Goal: Transaction & Acquisition: Purchase product/service

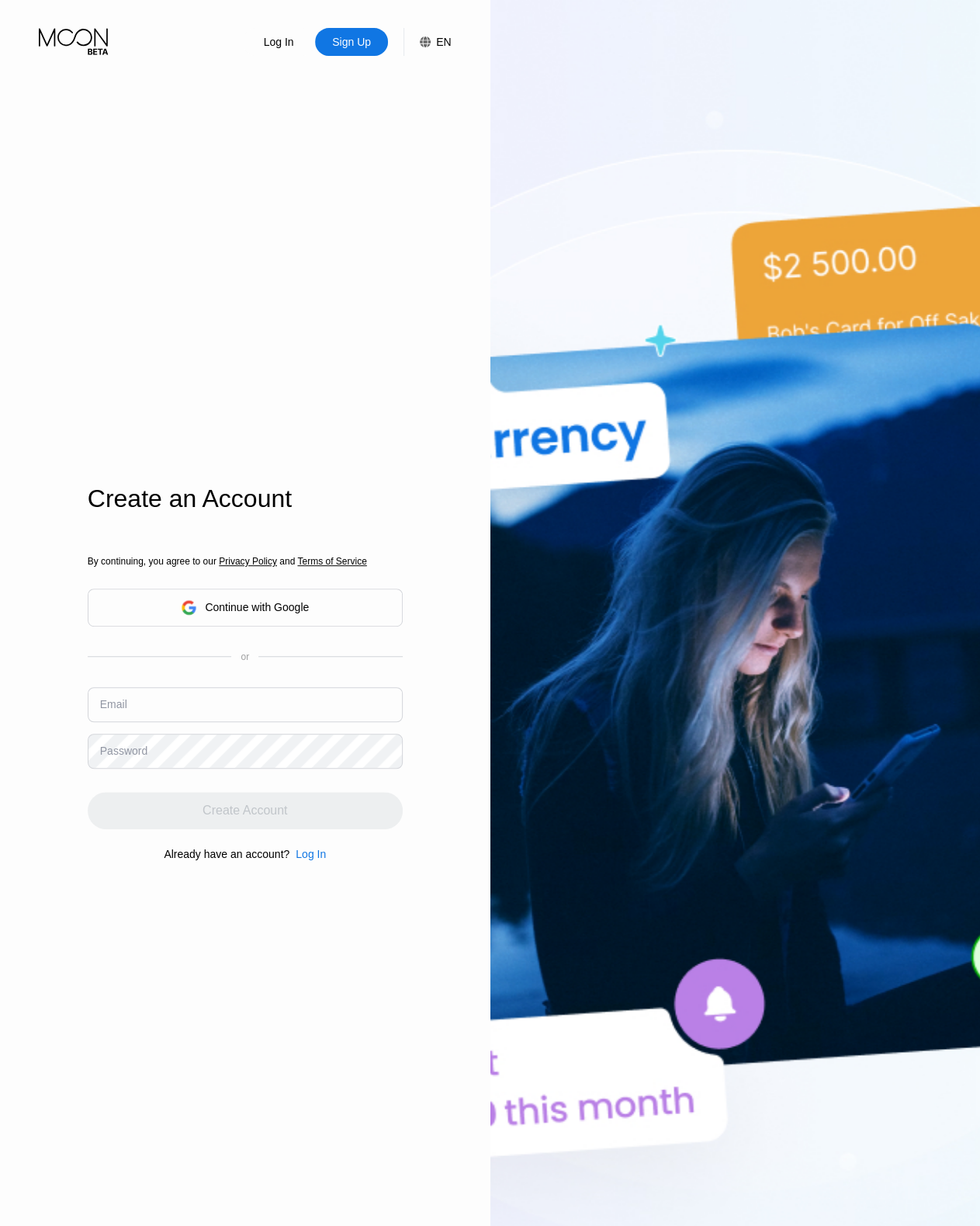
click at [259, 598] on div "Continue with Google" at bounding box center [244, 607] width 128 height 24
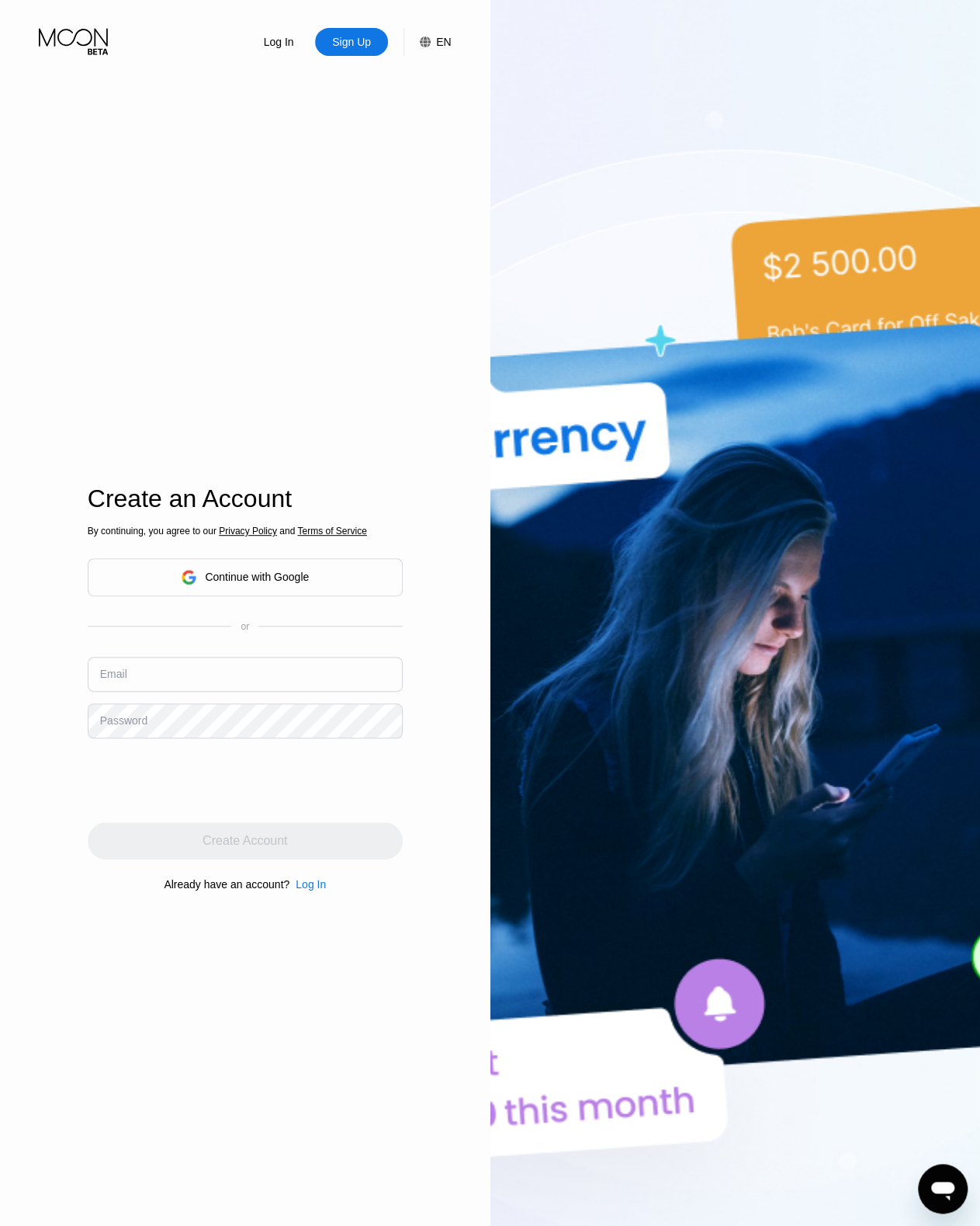
click at [223, 674] on input "text" at bounding box center [245, 675] width 316 height 35
paste input "[EMAIL_ADDRESS][DOMAIN_NAME]"
type input "[EMAIL_ADDRESS][DOMAIN_NAME]"
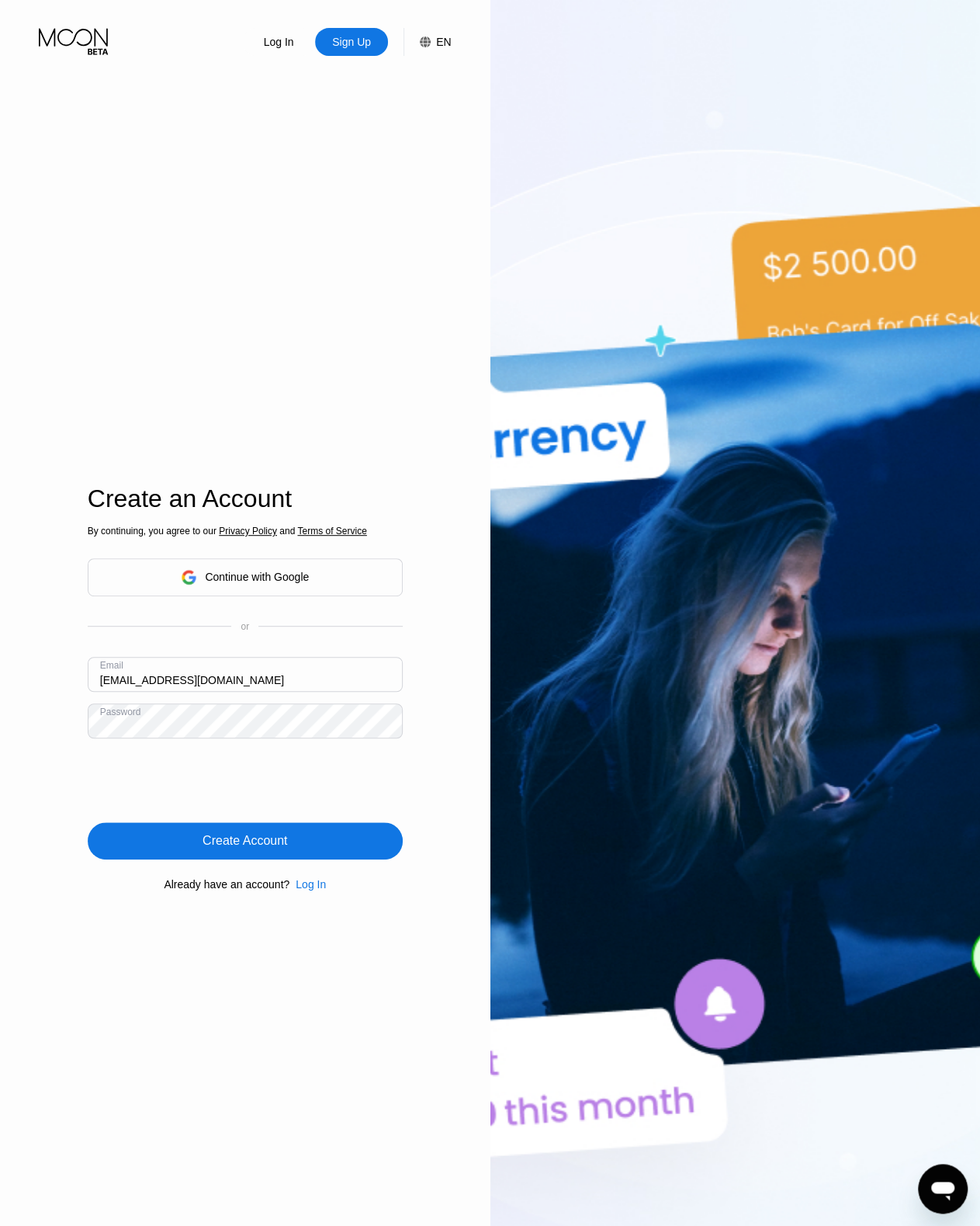
click at [293, 852] on div "Create Account" at bounding box center [245, 840] width 316 height 38
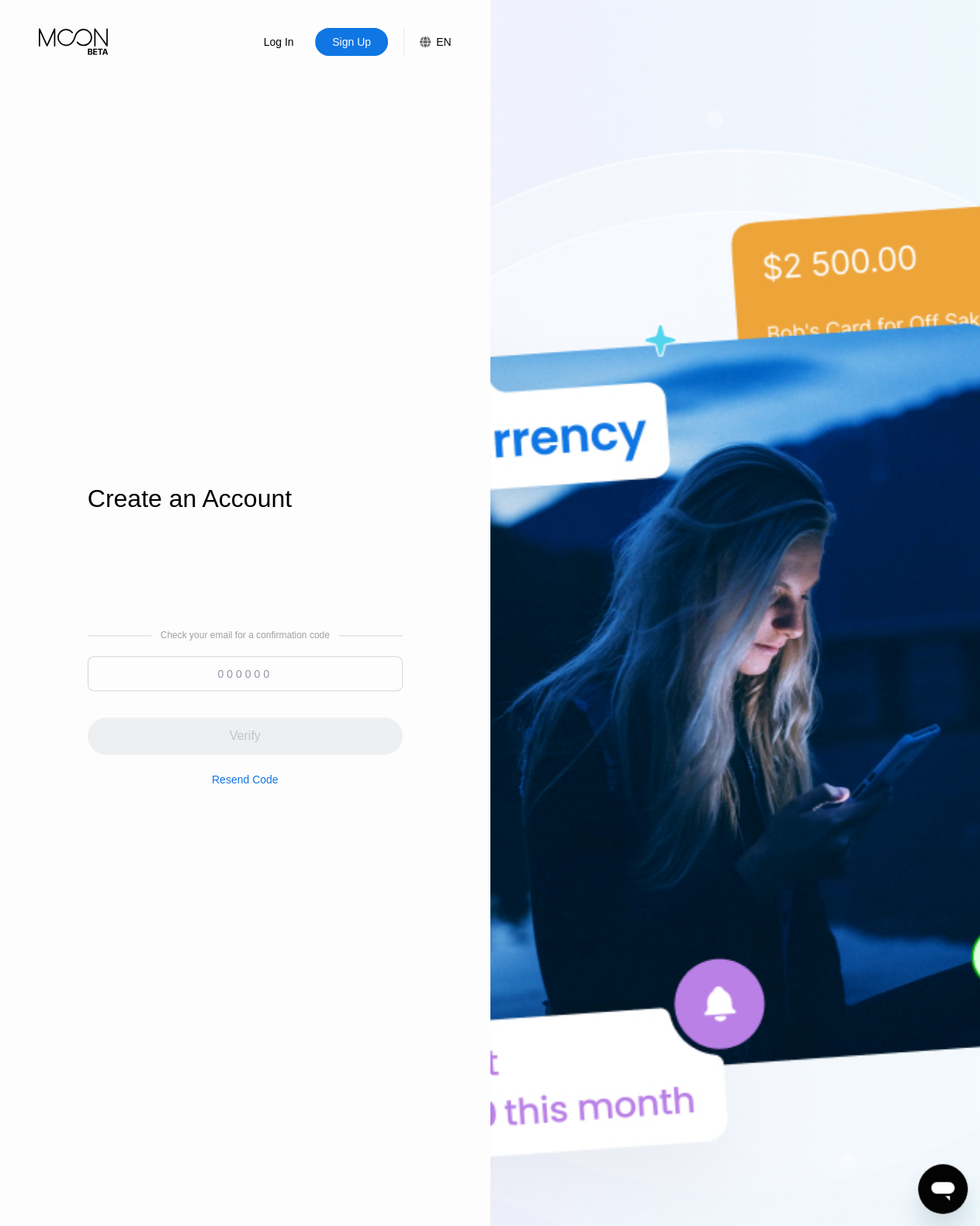
click at [264, 667] on input at bounding box center [245, 674] width 316 height 35
paste input "067741"
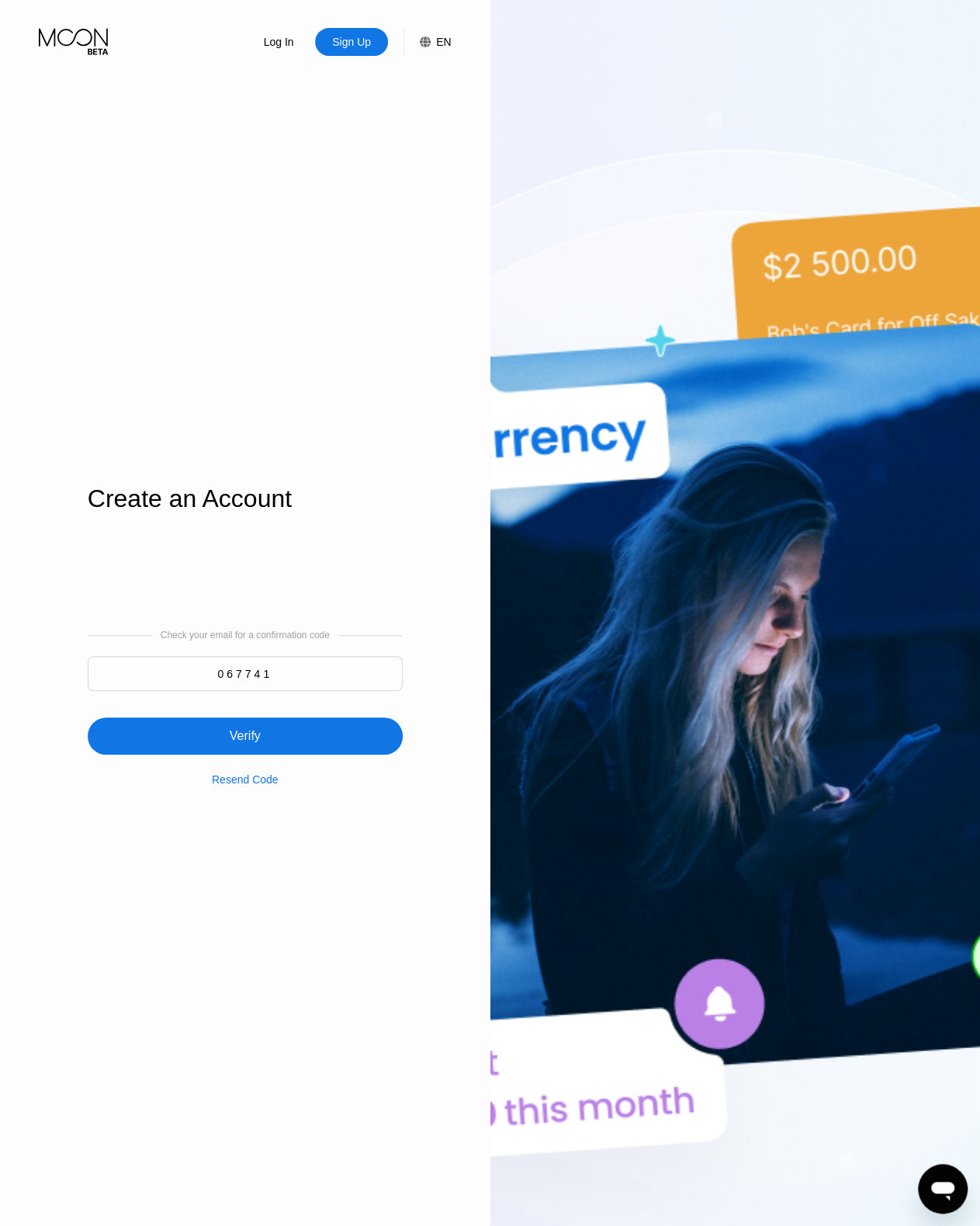
type input "067741"
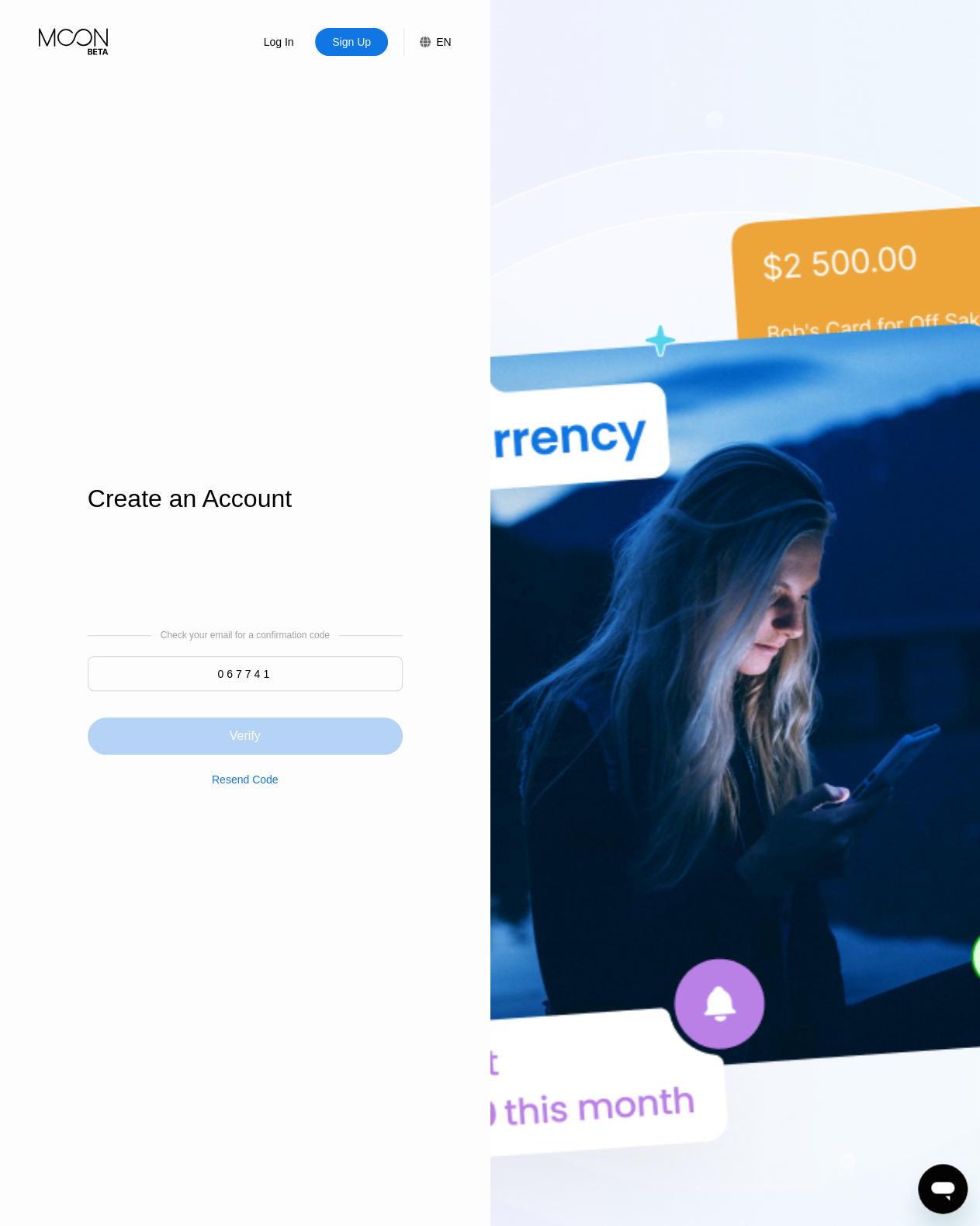
click at [278, 736] on div "Verify" at bounding box center [245, 736] width 316 height 38
click at [411, 889] on div "Log In Sign Up EN Language Select an item Save Create an Account Check your ema…" at bounding box center [245, 674] width 490 height 1348
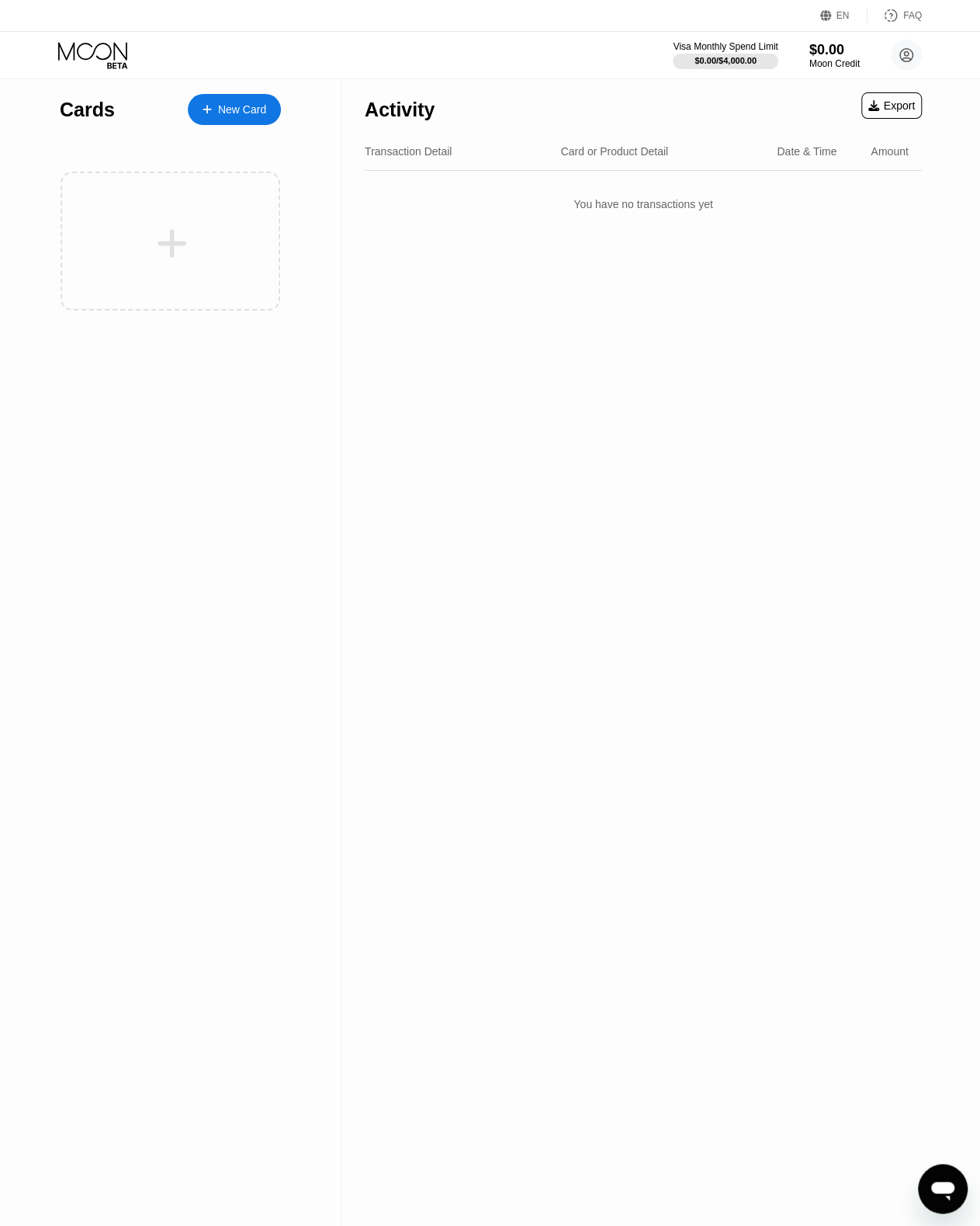
click at [234, 89] on div "Cards New Card" at bounding box center [170, 105] width 221 height 54
click at [241, 113] on div "New Card" at bounding box center [243, 110] width 49 height 13
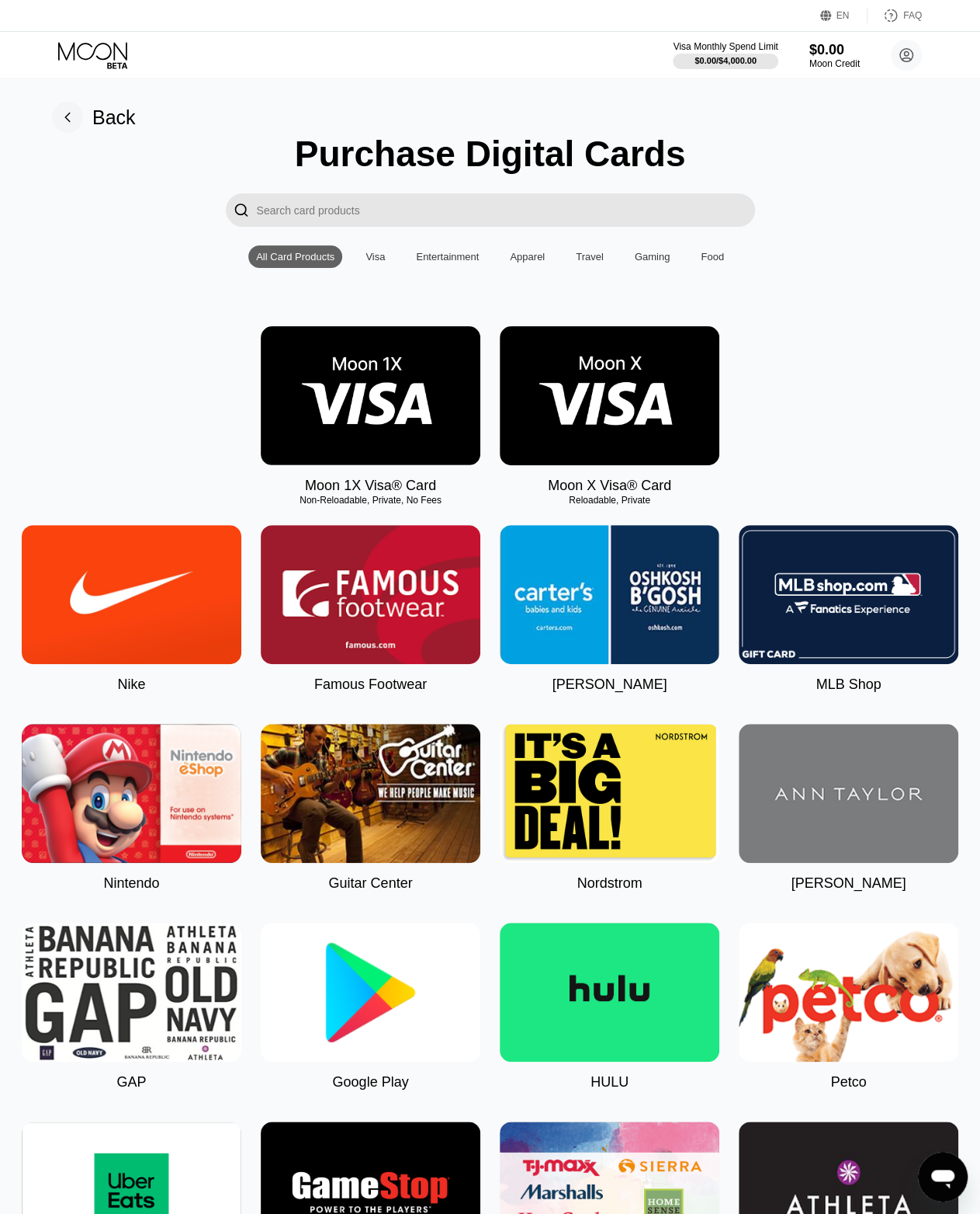
click at [432, 418] on img at bounding box center [371, 396] width 219 height 139
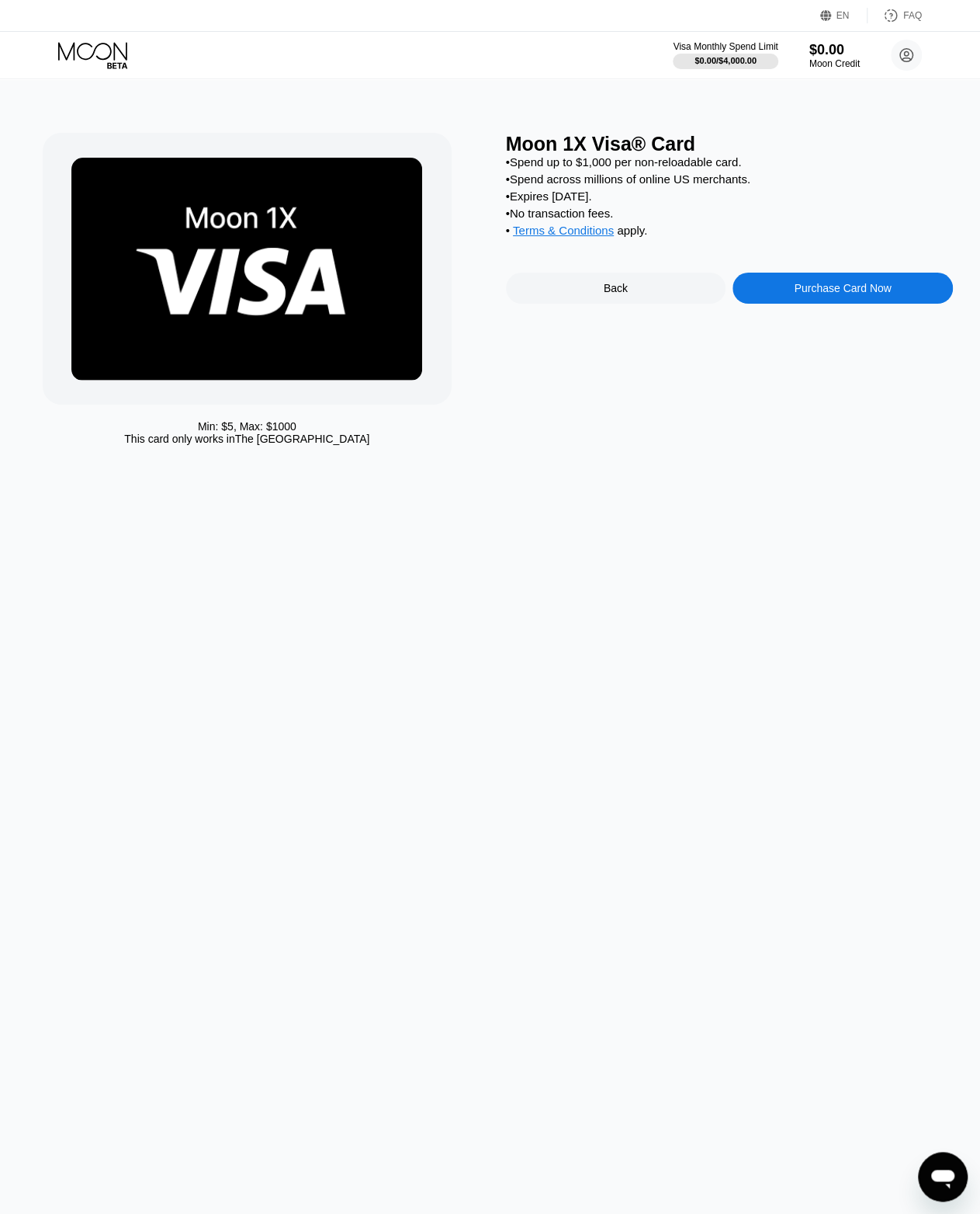
drag, startPoint x: 587, startPoint y: 396, endPoint x: 902, endPoint y: 410, distance: 315.3
click at [902, 410] on div "Moon 1X Visa® Card • Spend up to $1,000 per non-reloadable card. • Spend across…" at bounding box center [730, 293] width 447 height 320
drag, startPoint x: 839, startPoint y: 145, endPoint x: 841, endPoint y: 13, distance: 132.0
click at [841, 13] on div "EN" at bounding box center [844, 15] width 13 height 11
click at [808, 99] on div "Select an item" at bounding box center [763, 86] width 147 height 31
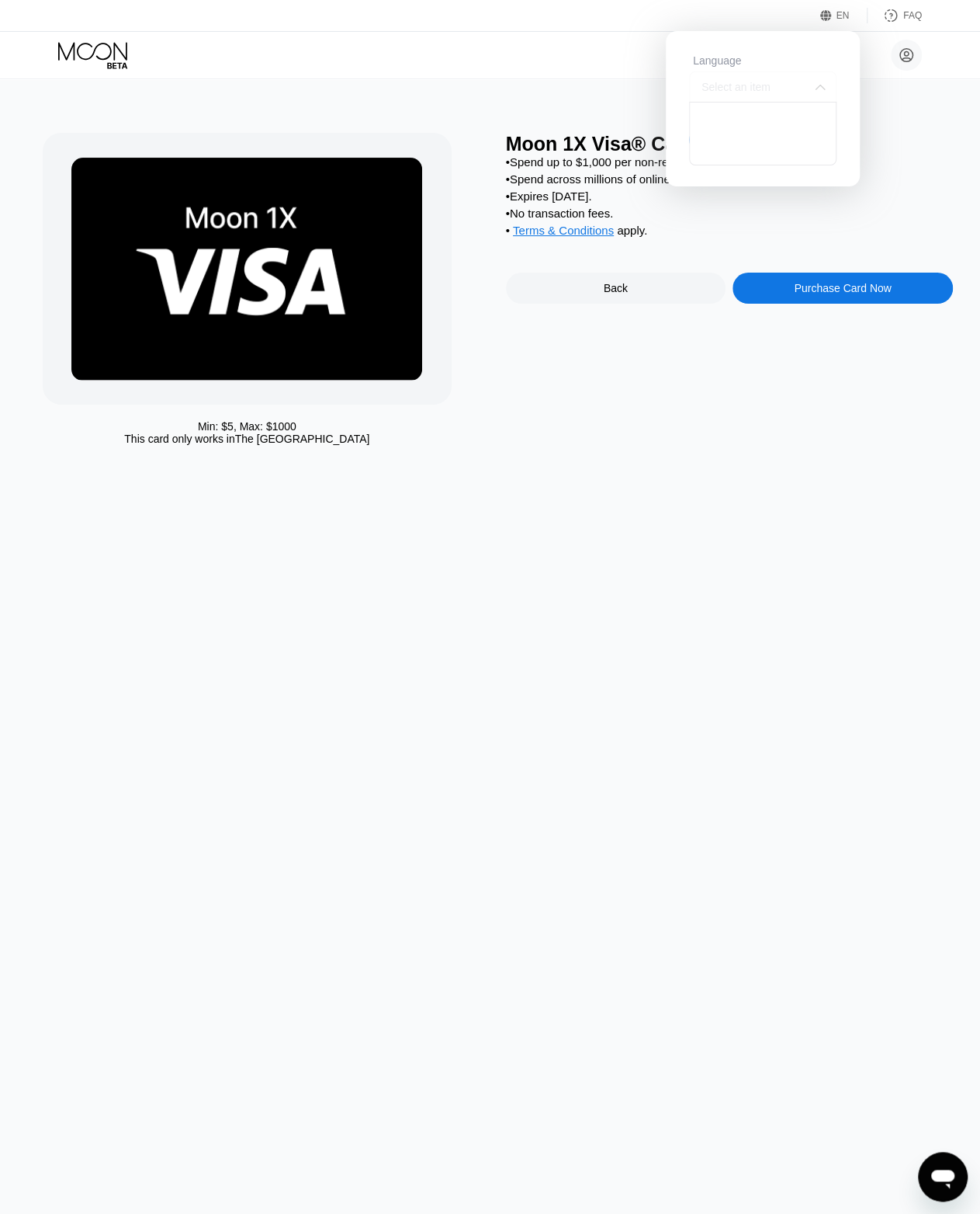
click at [808, 85] on div "Select an item" at bounding box center [763, 86] width 147 height 31
click at [885, 112] on div "Min: $ 5 , Max: $ 1000 This card only works in The United States Moon 1X Visa® …" at bounding box center [490, 646] width 993 height 1135
click at [782, 126] on div at bounding box center [763, 117] width 146 height 31
click at [910, 133] on div "Moon 1X Visa® Card" at bounding box center [730, 144] width 447 height 23
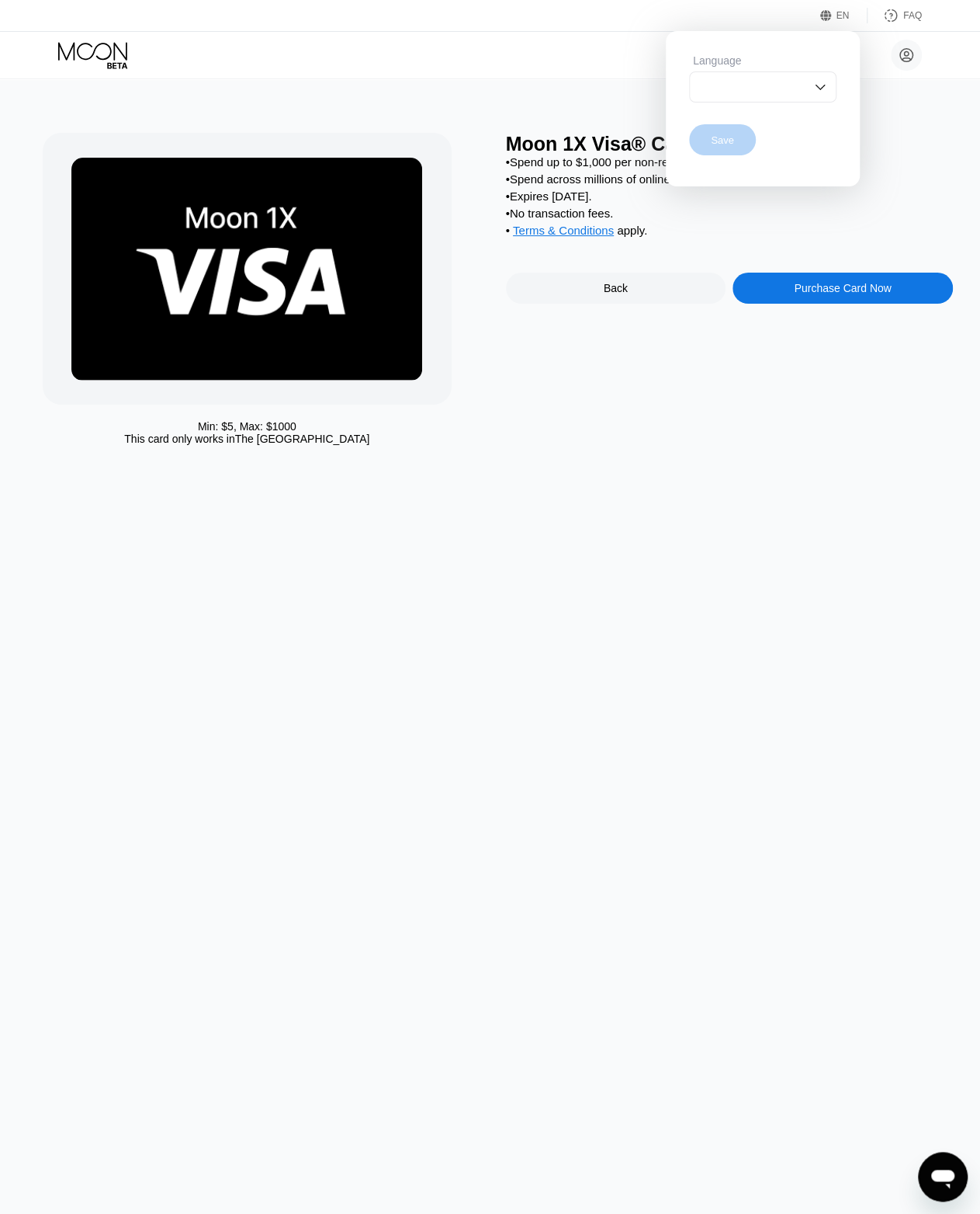
click at [738, 136] on div "Save" at bounding box center [723, 139] width 67 height 31
click at [916, 168] on div "• Spend up to $1,000 per non-reloadable card." at bounding box center [730, 162] width 447 height 13
drag, startPoint x: 512, startPoint y: 649, endPoint x: 282, endPoint y: 435, distance: 314.2
click at [282, 435] on div "This card only works in The United States" at bounding box center [246, 439] width 245 height 13
click at [851, 294] on div "Purchase Card Now" at bounding box center [843, 288] width 220 height 31
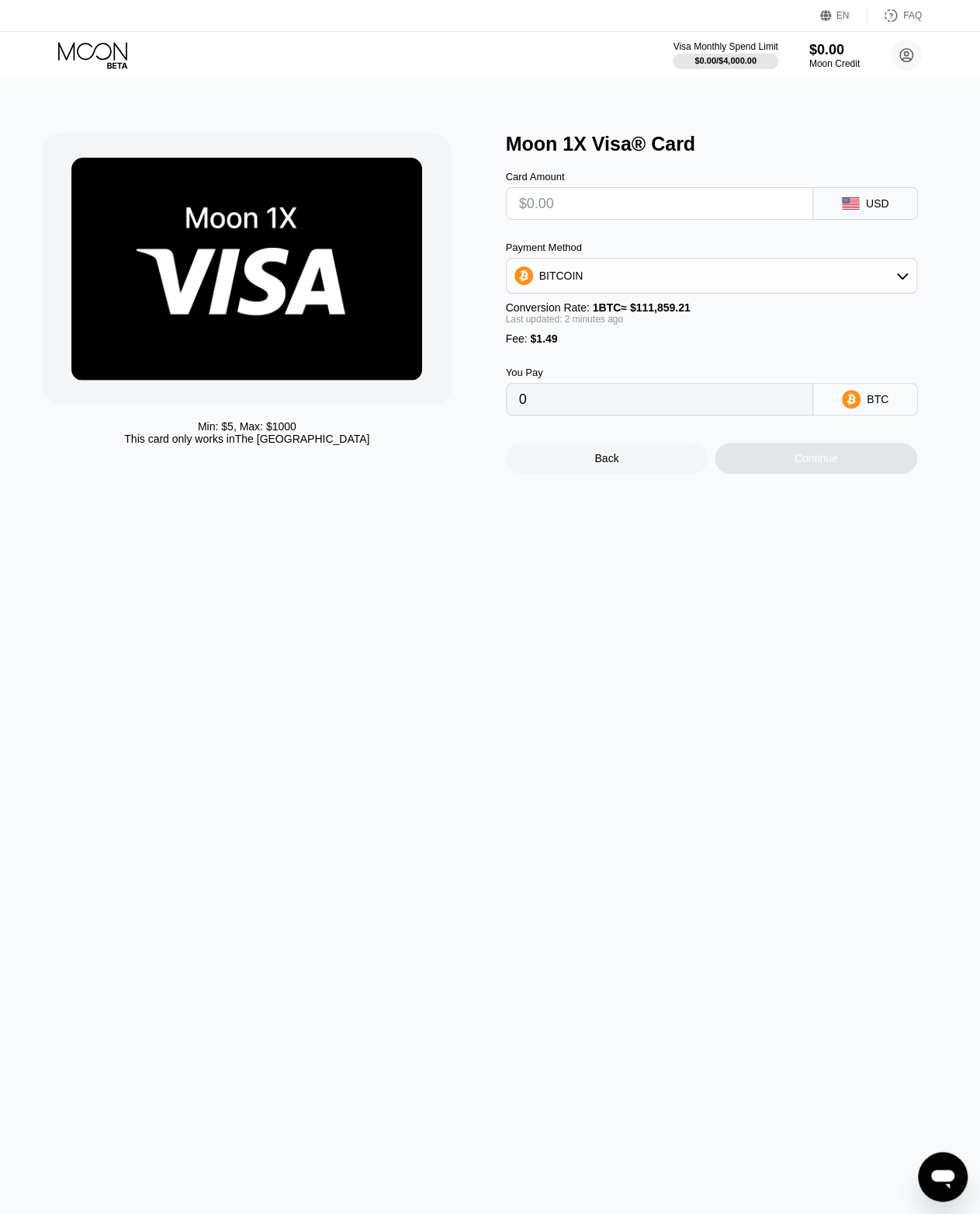
click at [685, 217] on input "text" at bounding box center [660, 203] width 282 height 31
click at [675, 273] on div "BITCOIN" at bounding box center [712, 275] width 411 height 31
click at [613, 359] on span "USDT on TRON" at bounding box center [582, 352] width 79 height 13
type input "0.00"
click at [700, 345] on div "Fee : $1.49" at bounding box center [712, 338] width 413 height 13
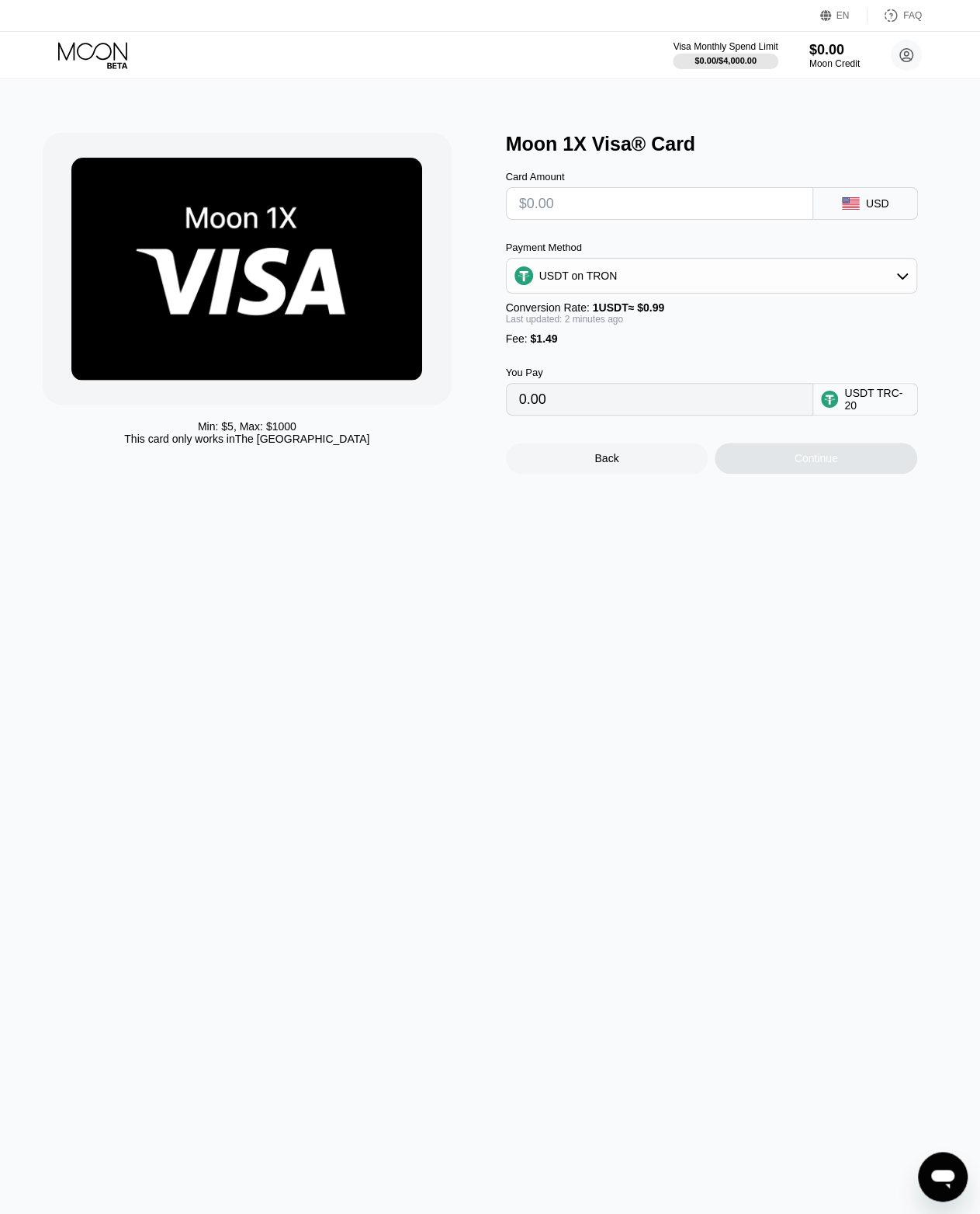
click at [649, 208] on input "text" at bounding box center [660, 203] width 282 height 31
click at [751, 380] on div "You Pay 3.53 USDT TRC-20" at bounding box center [730, 380] width 447 height 70
drag, startPoint x: 557, startPoint y: 214, endPoint x: 511, endPoint y: 213, distance: 46.0
click at [511, 213] on div "$2" at bounding box center [660, 203] width 308 height 33
type input "$3"
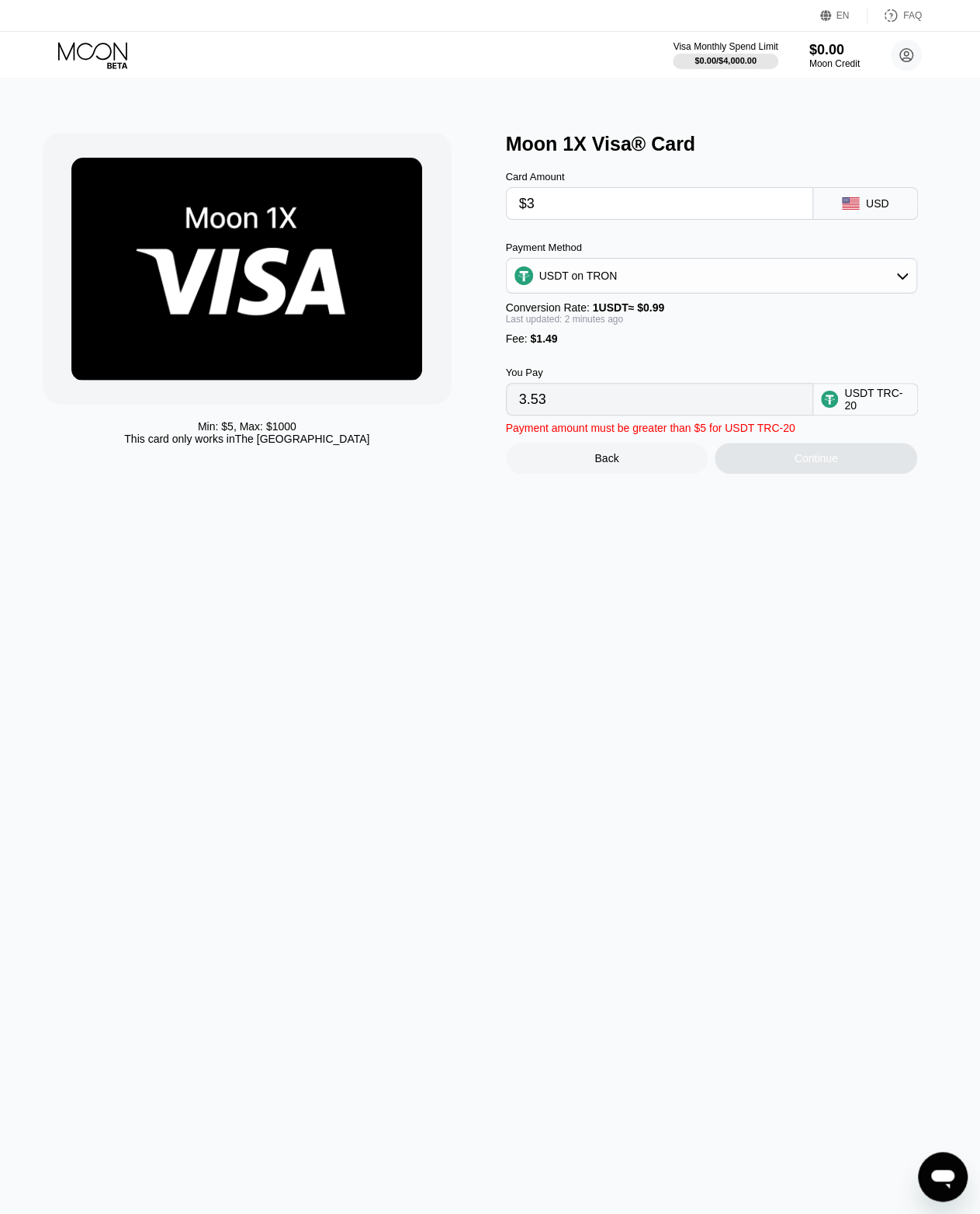
type input "4.54"
click at [689, 378] on div "You Pay" at bounding box center [660, 373] width 308 height 12
drag, startPoint x: 596, startPoint y: 218, endPoint x: 517, endPoint y: 198, distance: 81.5
click at [517, 198] on div "$3" at bounding box center [660, 203] width 308 height 33
type input "$4"
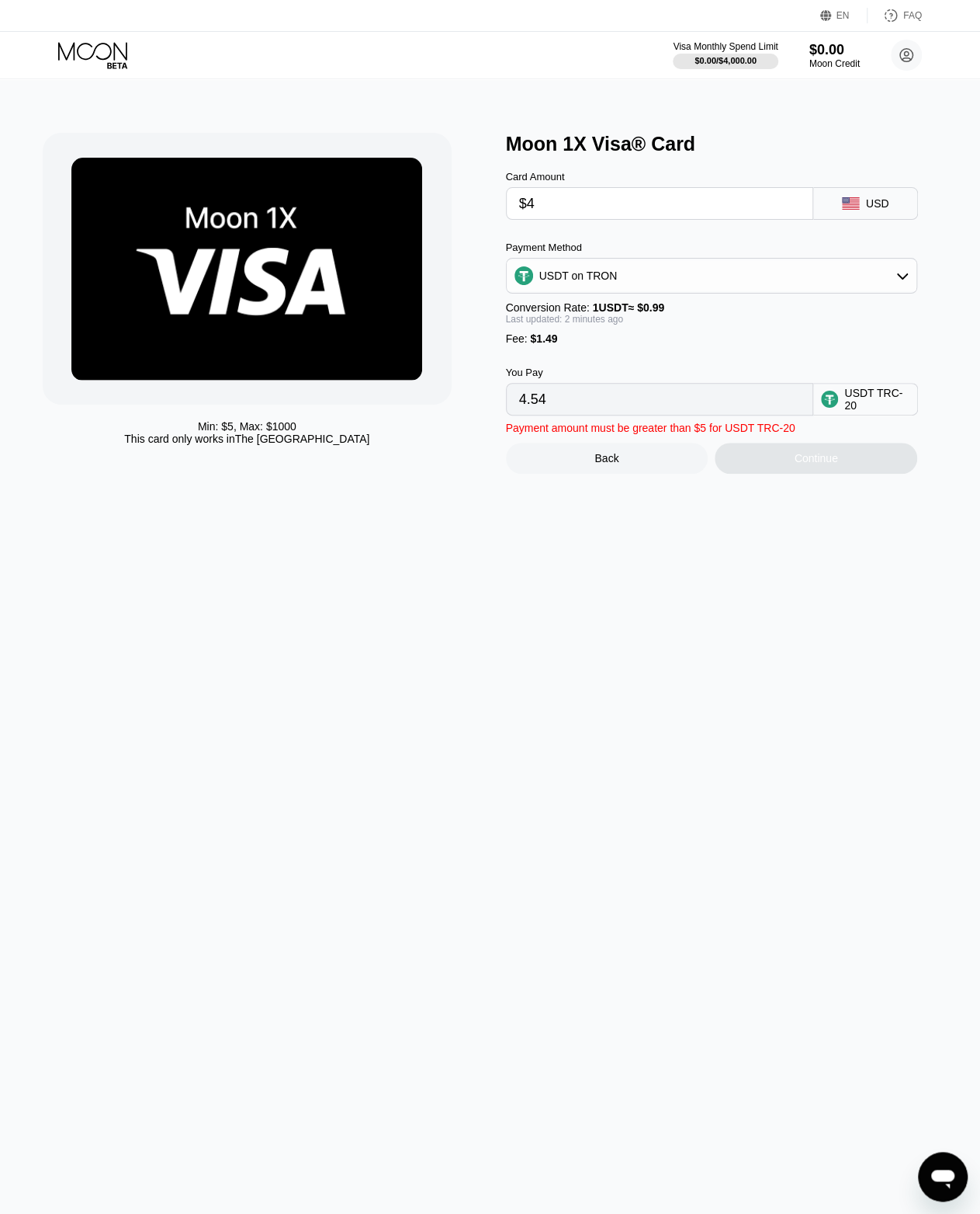
type input "5.55"
drag, startPoint x: 577, startPoint y: 208, endPoint x: 483, endPoint y: 204, distance: 94.1
click at [483, 204] on div "Min: $ 5 , Max: $ 1000 This card only works in The United States Moon 1X Visa® …" at bounding box center [490, 303] width 895 height 341
type input "$5"
type input "6.56"
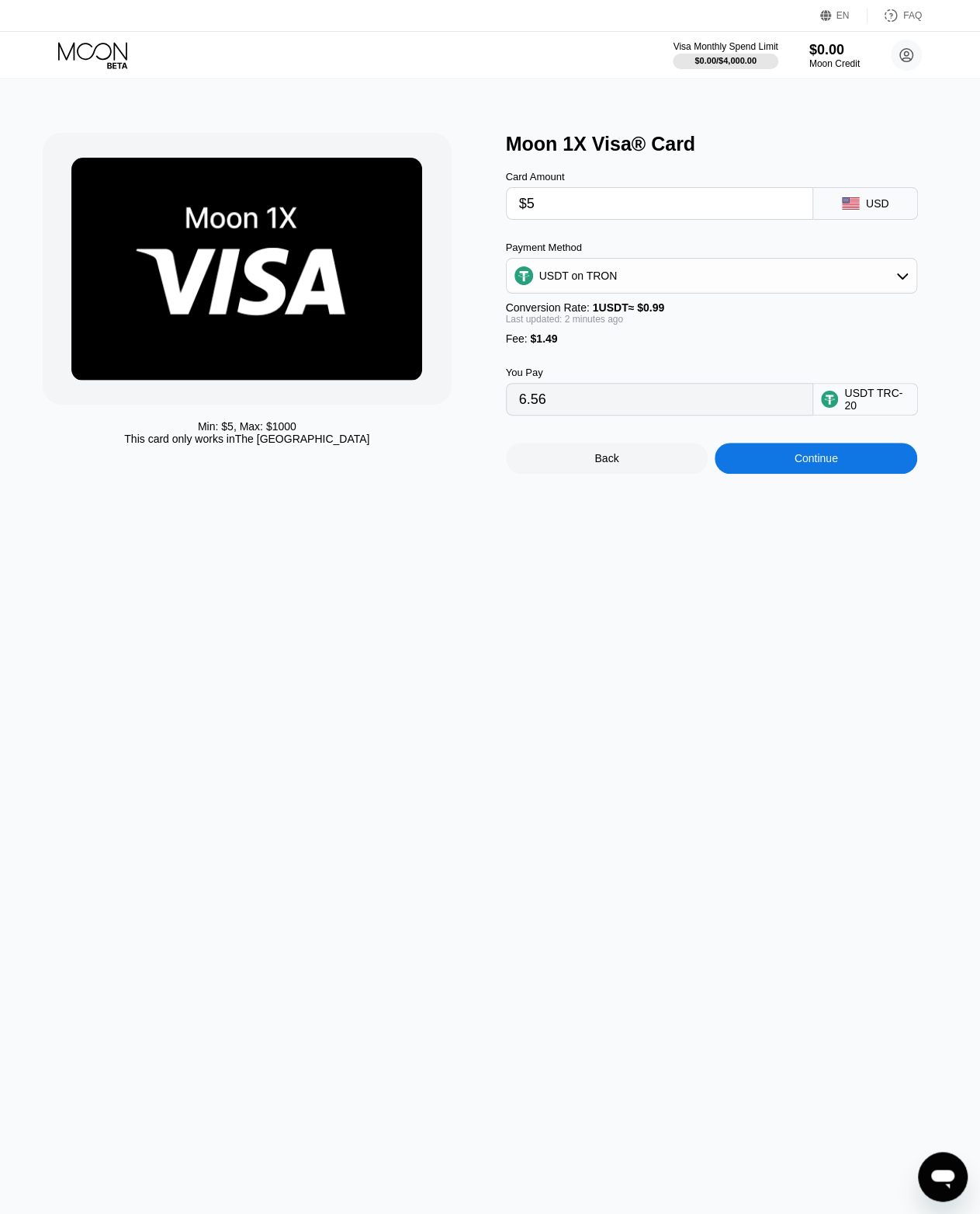
type input "$5"
click at [683, 364] on div "You Pay 6.56 USDT TRC-20" at bounding box center [730, 380] width 447 height 70
drag, startPoint x: 683, startPoint y: 364, endPoint x: 617, endPoint y: 568, distance: 214.4
click at [617, 568] on div "Min: $ 5 , Max: $ 1000 This card only works in The United States Moon 1X Visa® …" at bounding box center [490, 646] width 993 height 1135
click at [614, 474] on div "Back" at bounding box center [608, 458] width 203 height 31
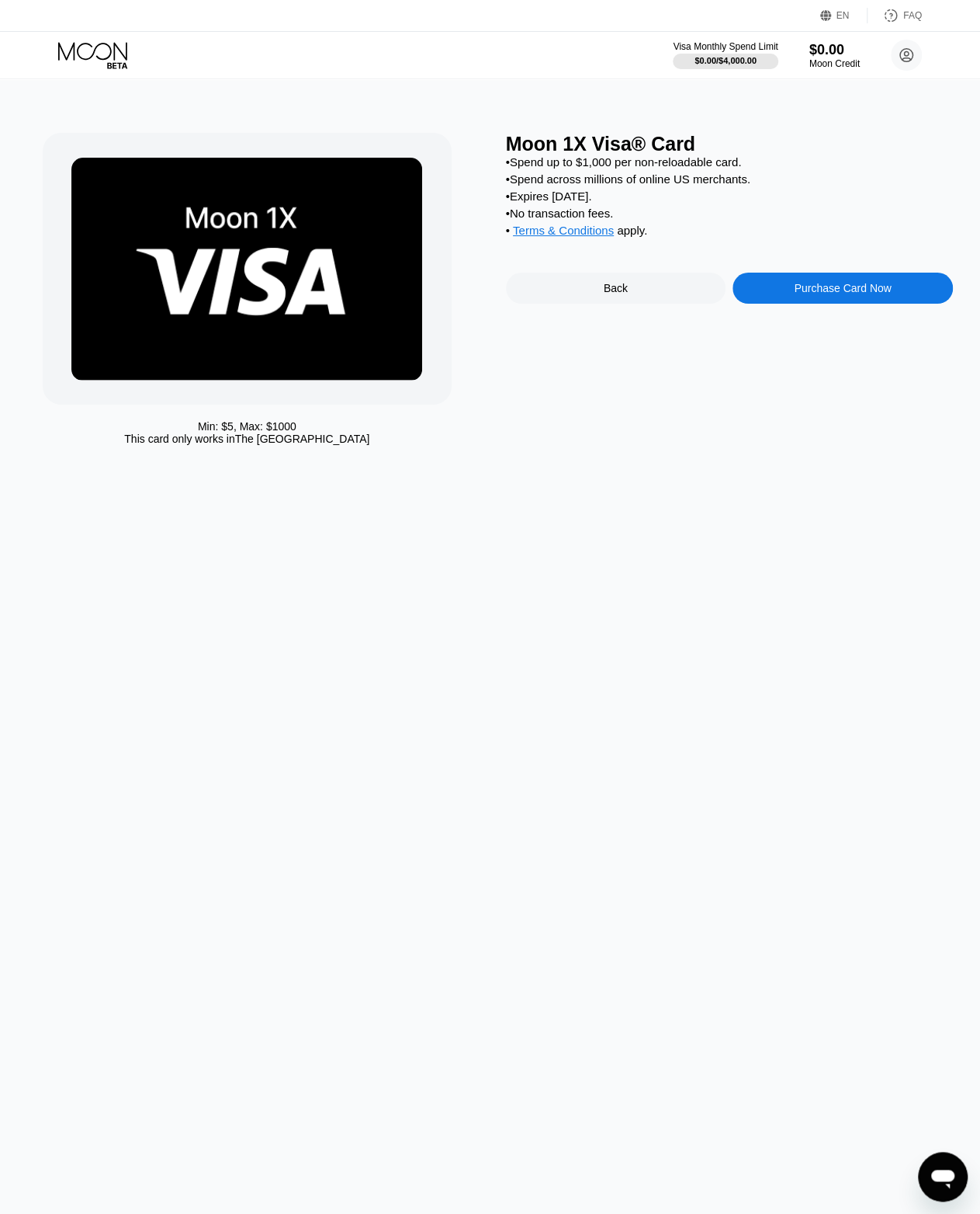
click at [623, 295] on div "Back" at bounding box center [616, 288] width 24 height 13
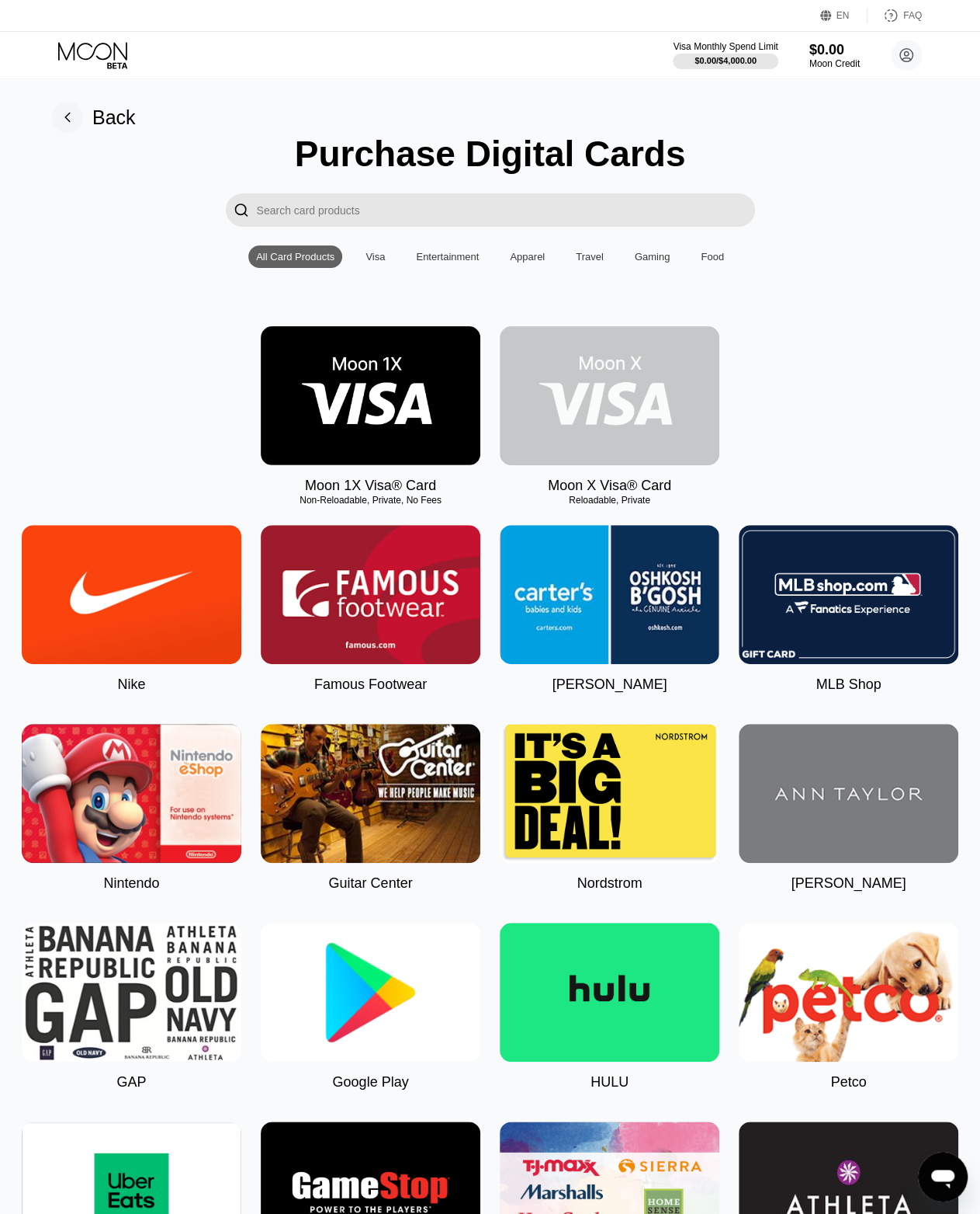
click at [623, 403] on img at bounding box center [609, 396] width 219 height 139
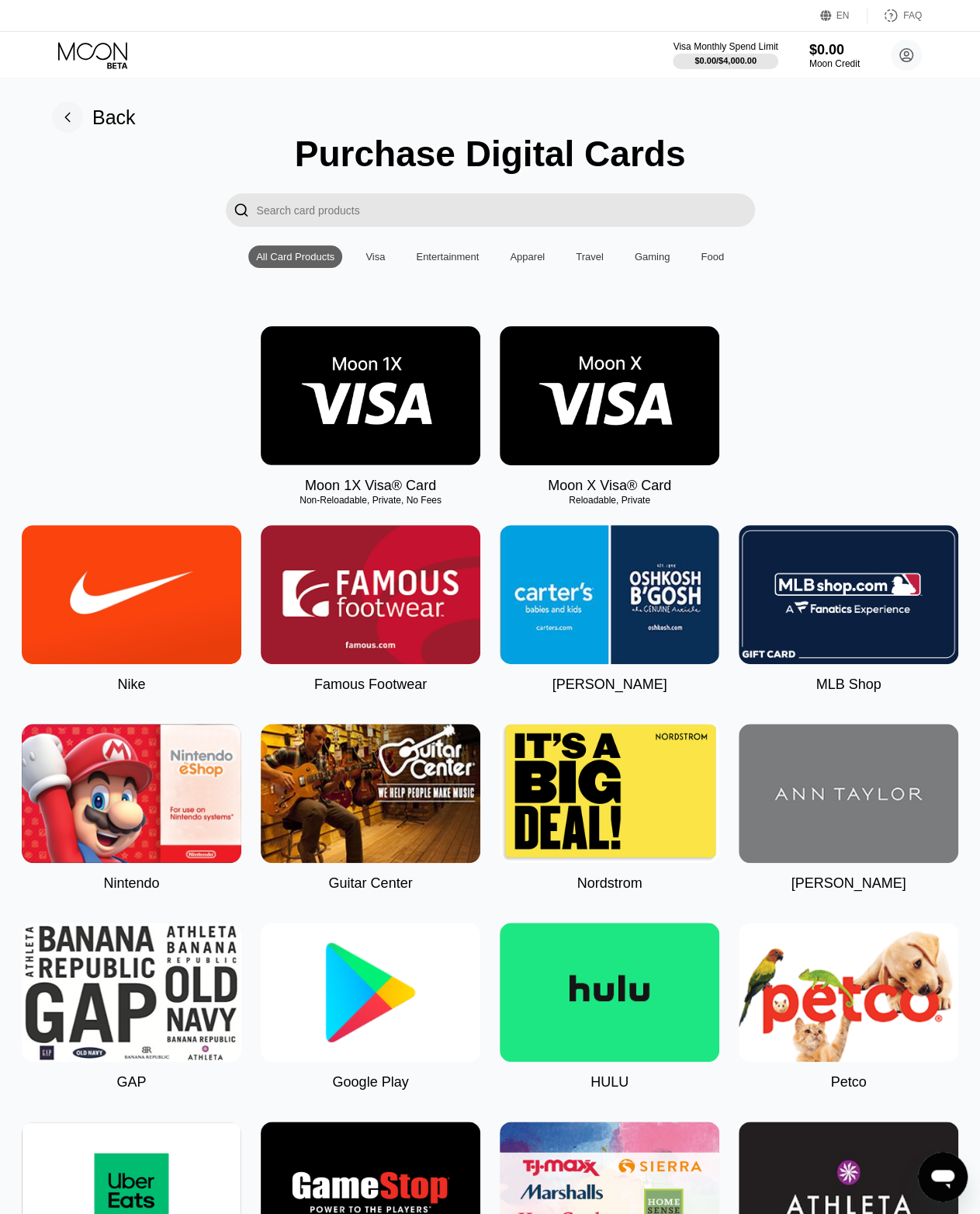
click at [623, 403] on img at bounding box center [609, 396] width 219 height 139
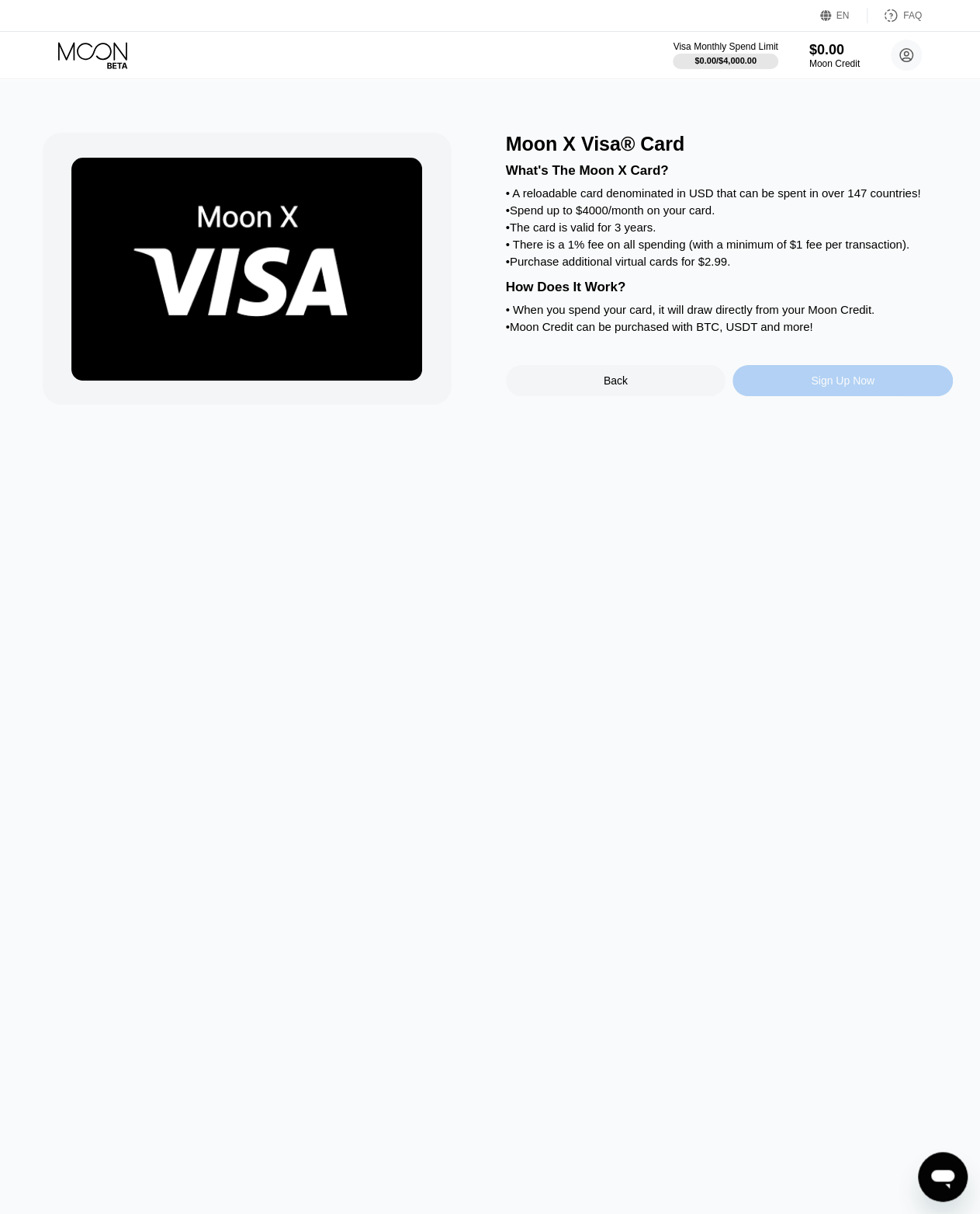
click at [843, 387] on div "Sign Up Now" at bounding box center [843, 380] width 64 height 13
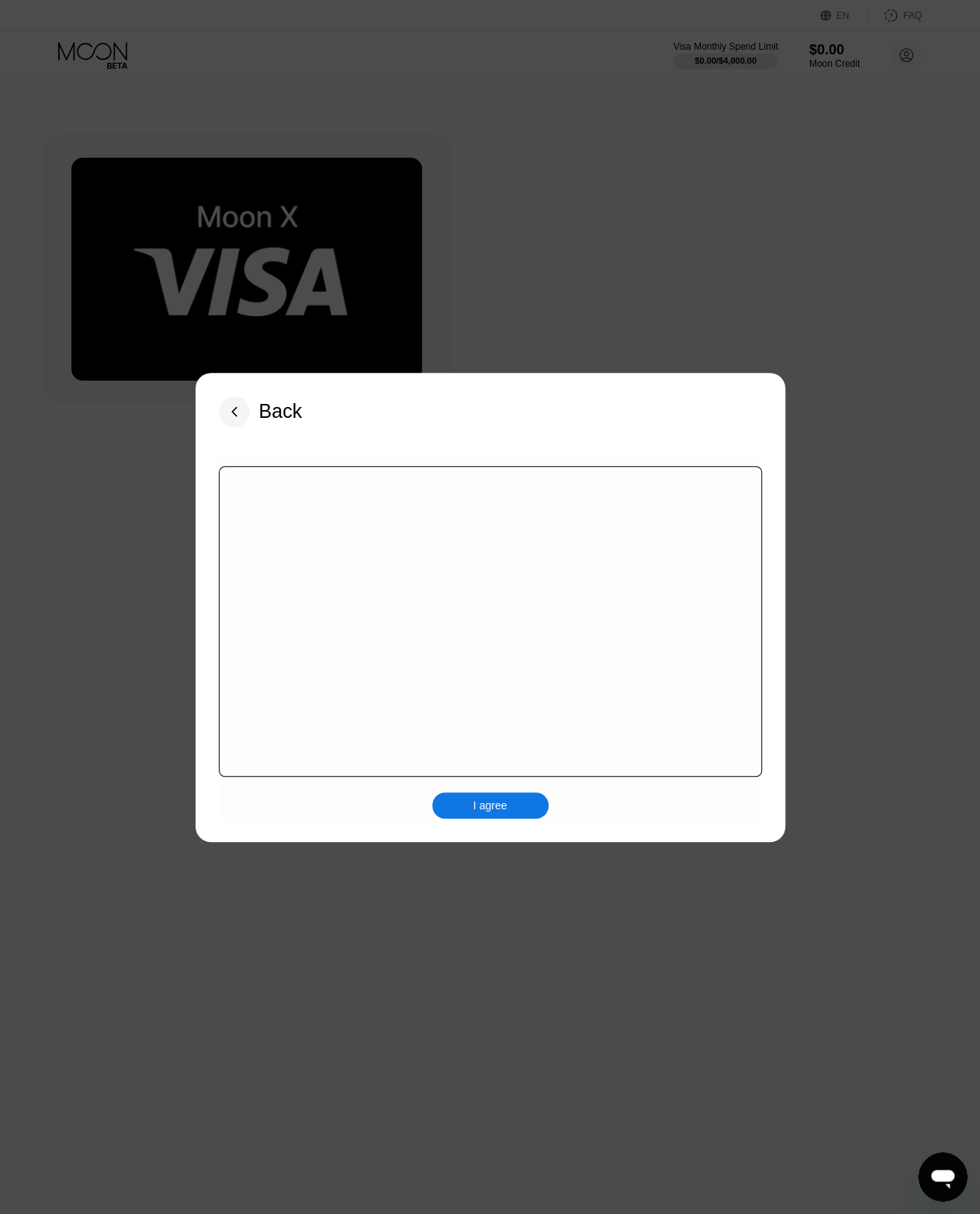
click at [501, 810] on div "I agree" at bounding box center [490, 805] width 34 height 14
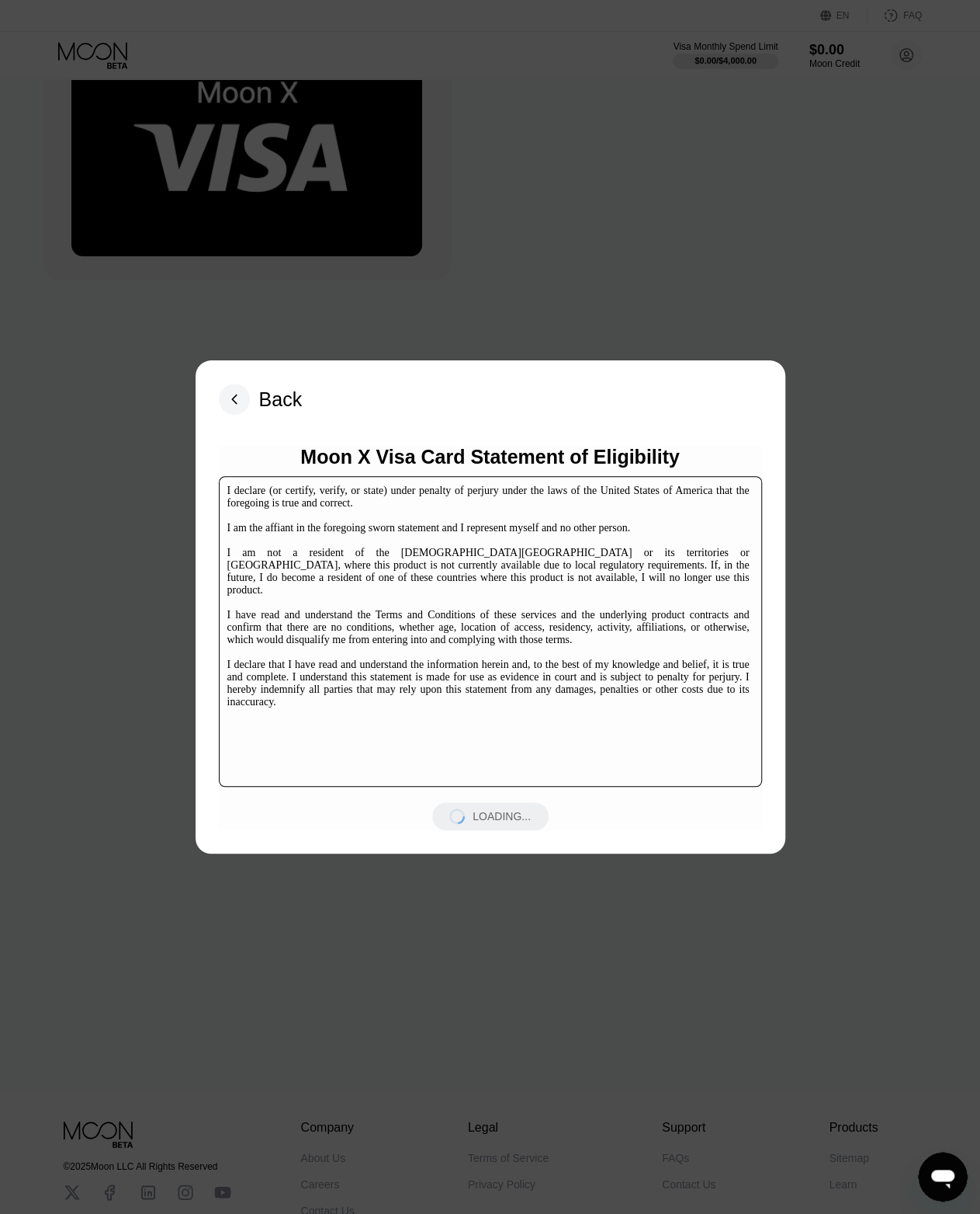
scroll to position [238, 0]
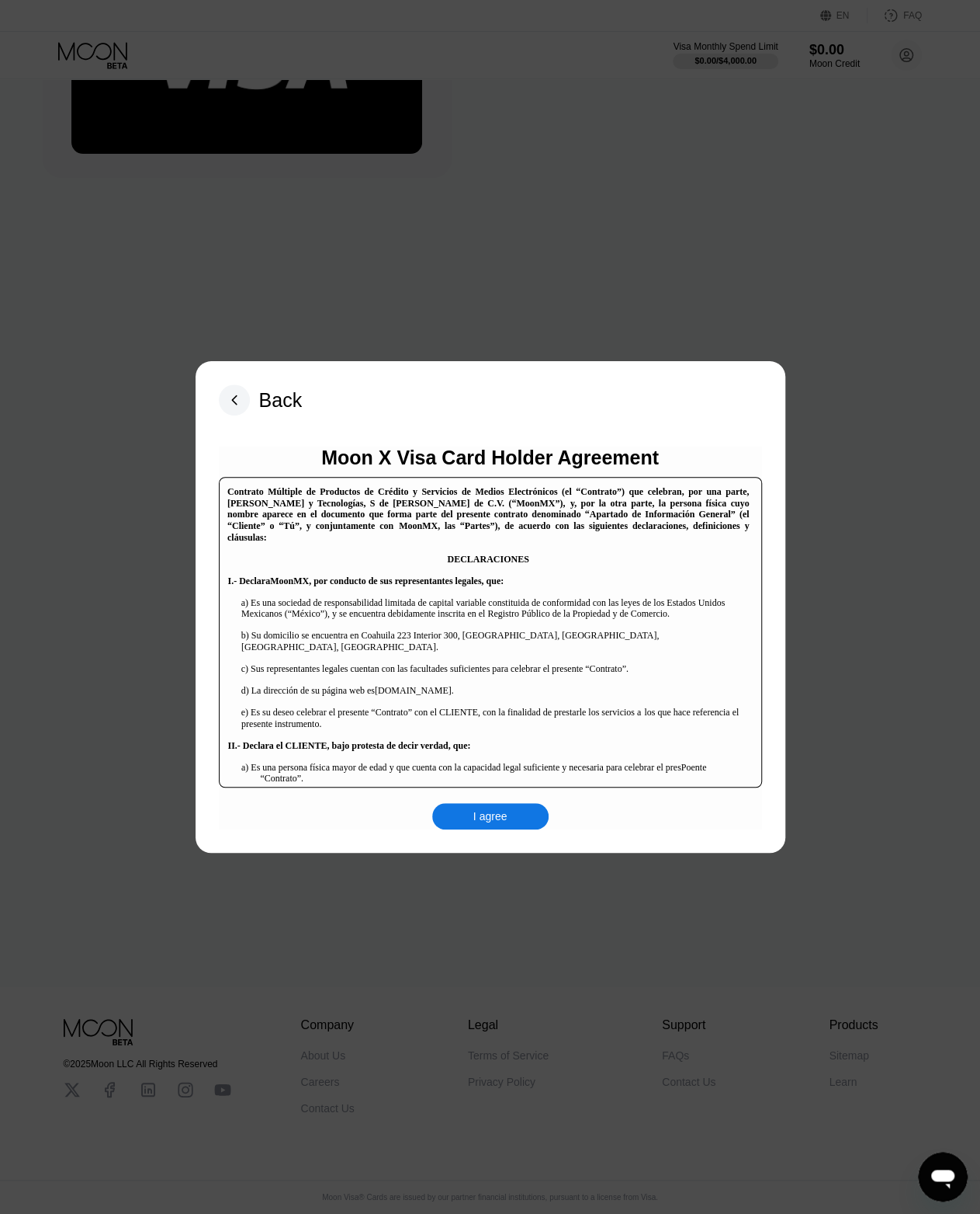
click at [502, 820] on div "I agree" at bounding box center [490, 816] width 34 height 14
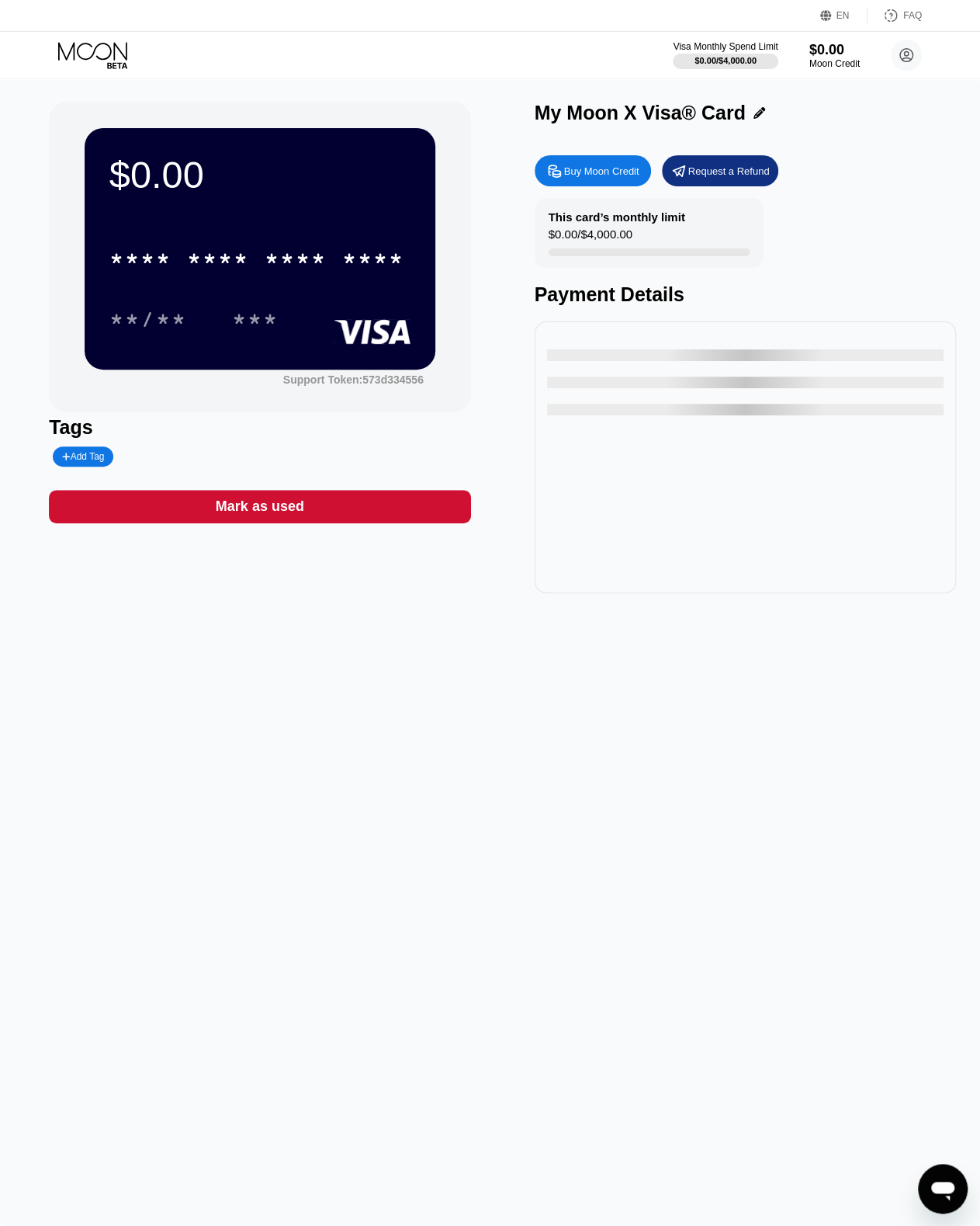
click at [219, 284] on div "* * * * * * * * * * * * **** **/** ***" at bounding box center [260, 273] width 301 height 91
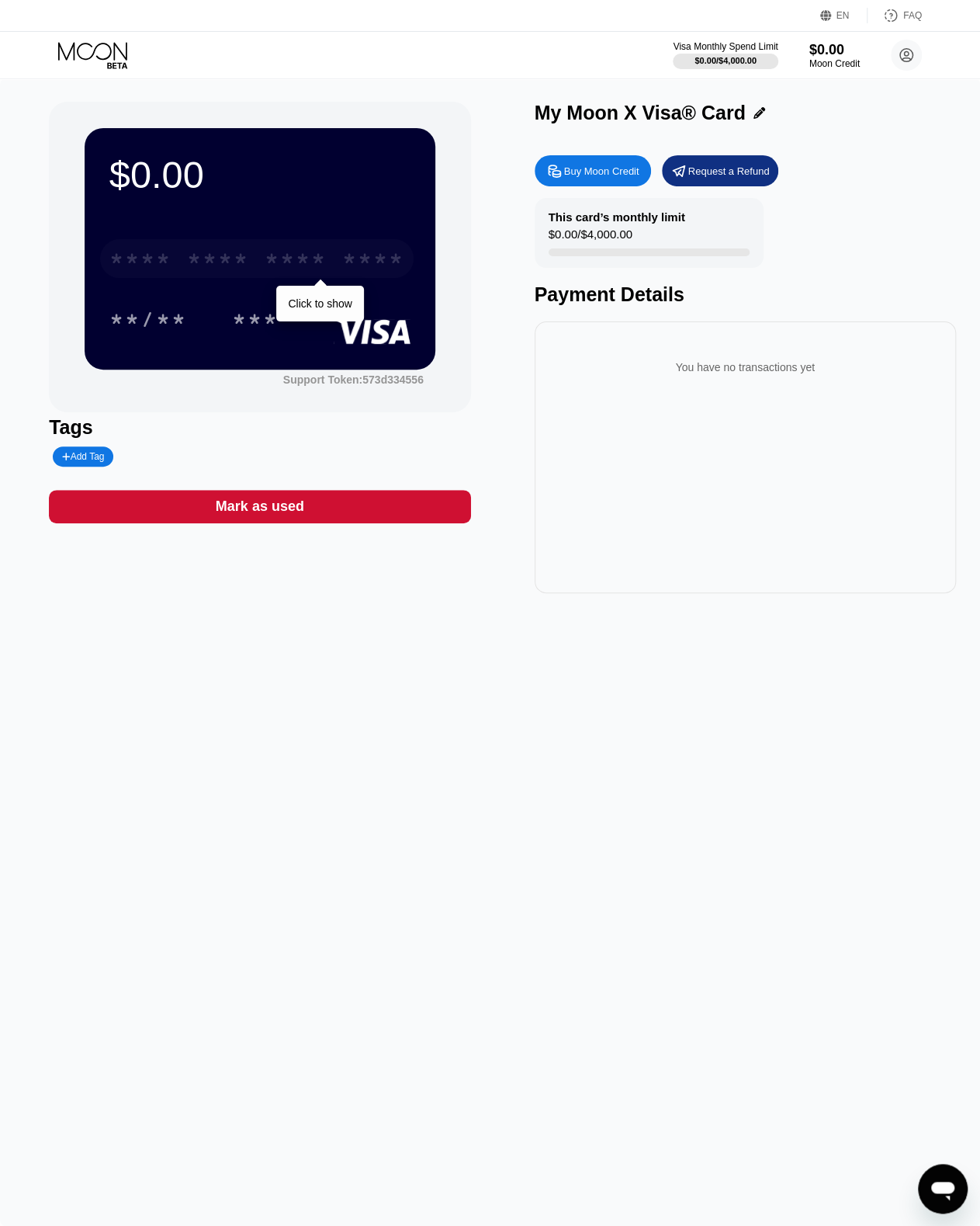
click at [236, 266] on div "* * * *" at bounding box center [218, 261] width 62 height 25
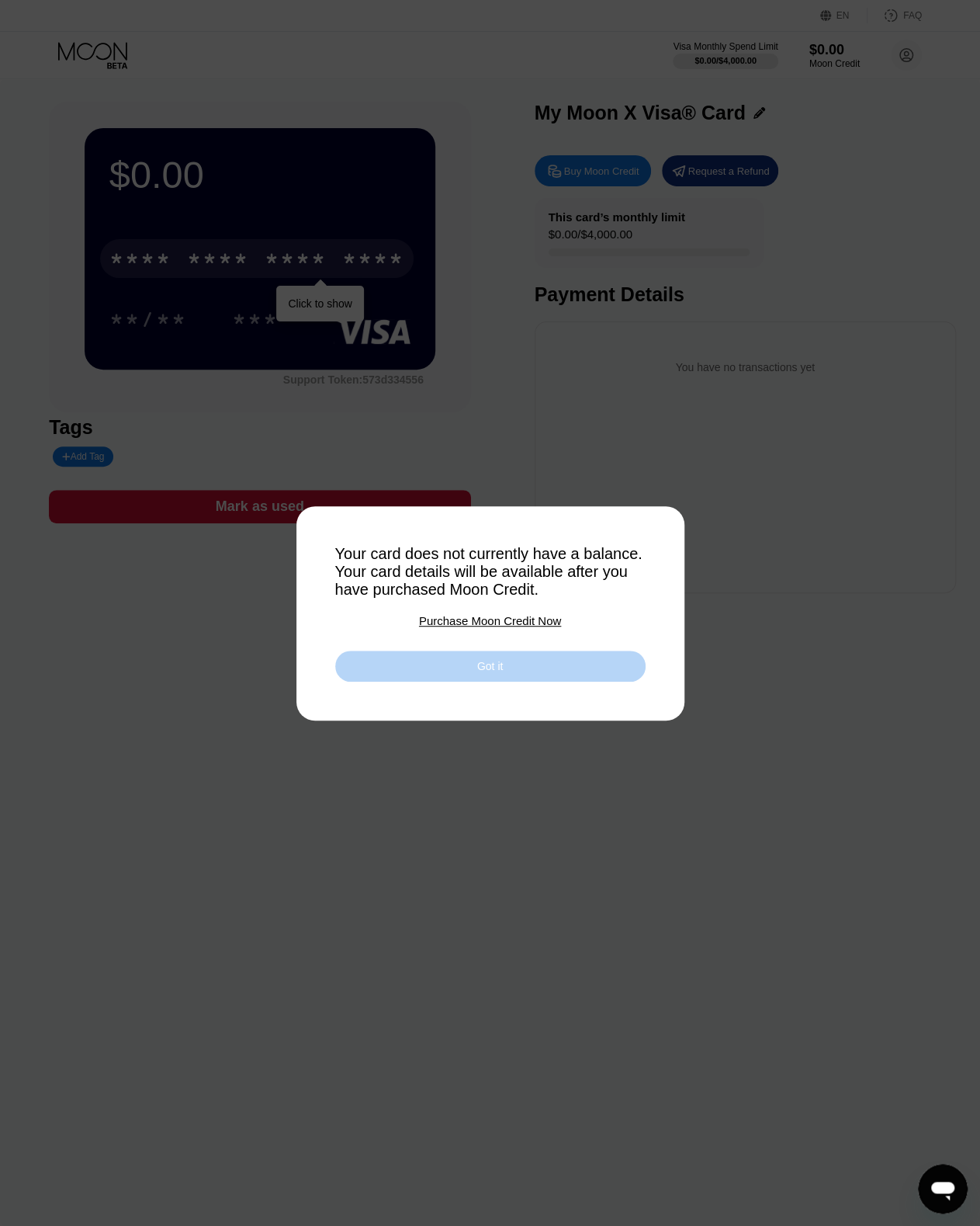
click at [513, 674] on div "Got it" at bounding box center [490, 665] width 310 height 31
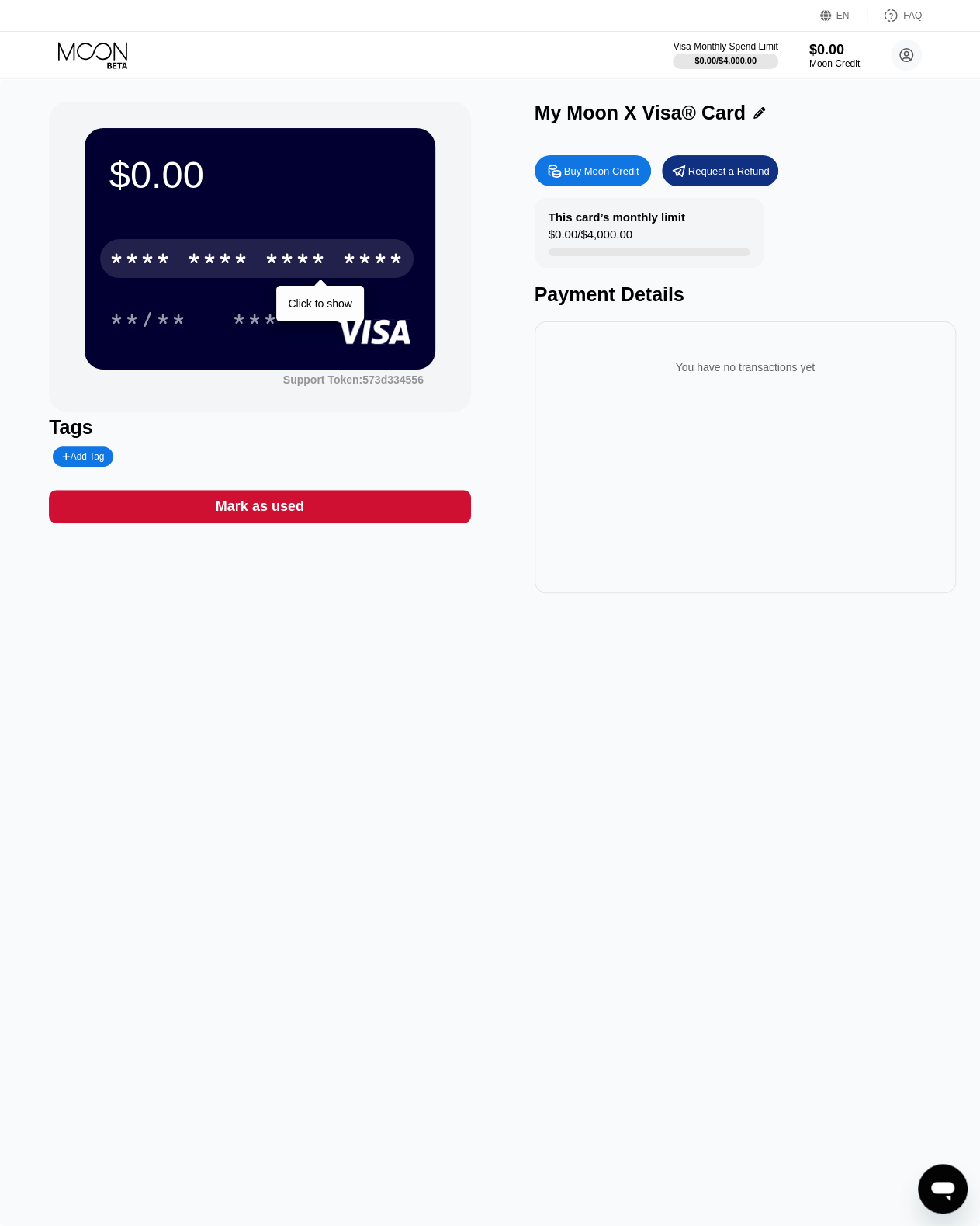
click at [314, 259] on div "* * * *" at bounding box center [295, 261] width 62 height 25
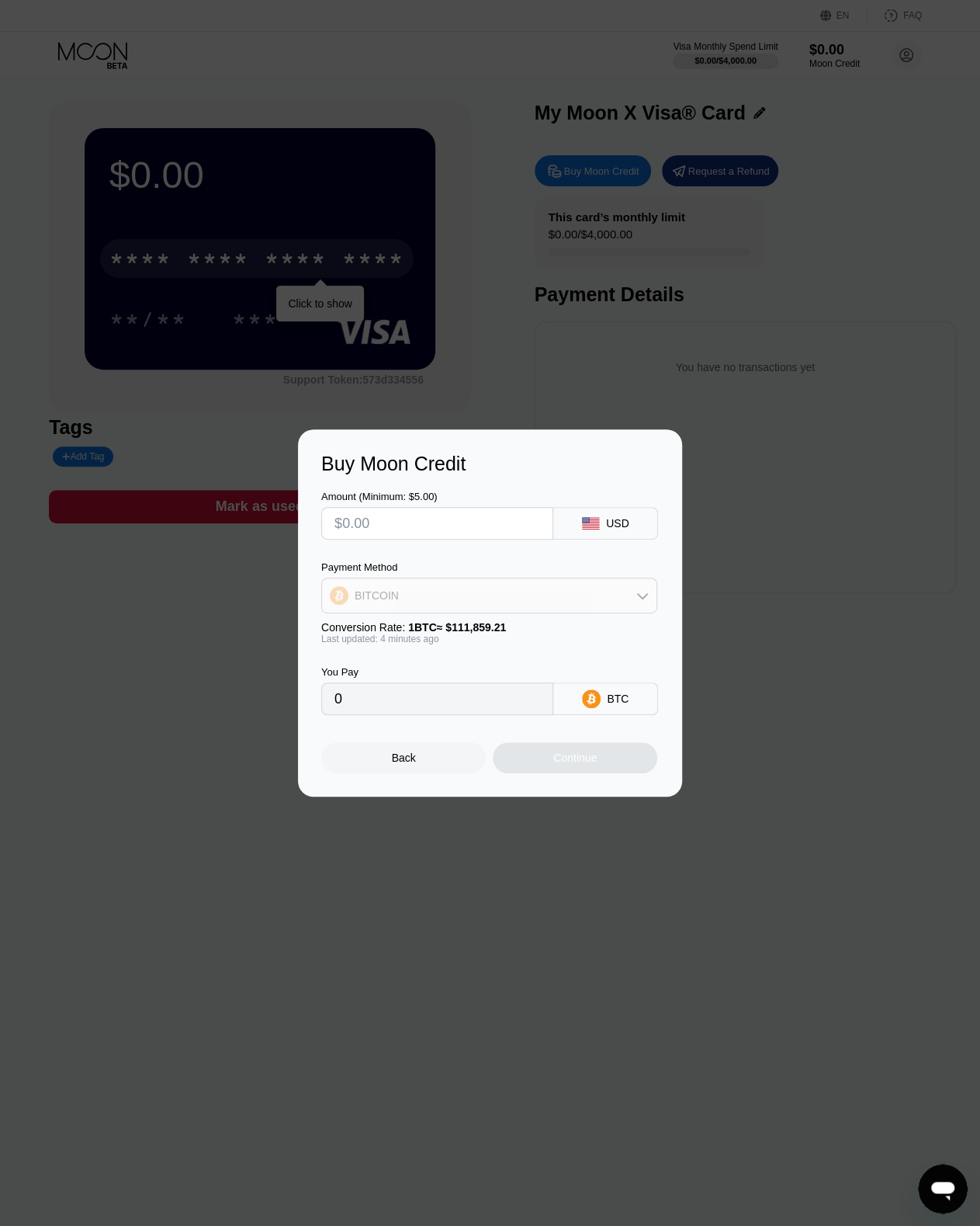
drag, startPoint x: 592, startPoint y: 589, endPoint x: 576, endPoint y: 599, distance: 18.9
click at [592, 589] on div "BITCOIN" at bounding box center [490, 595] width 335 height 31
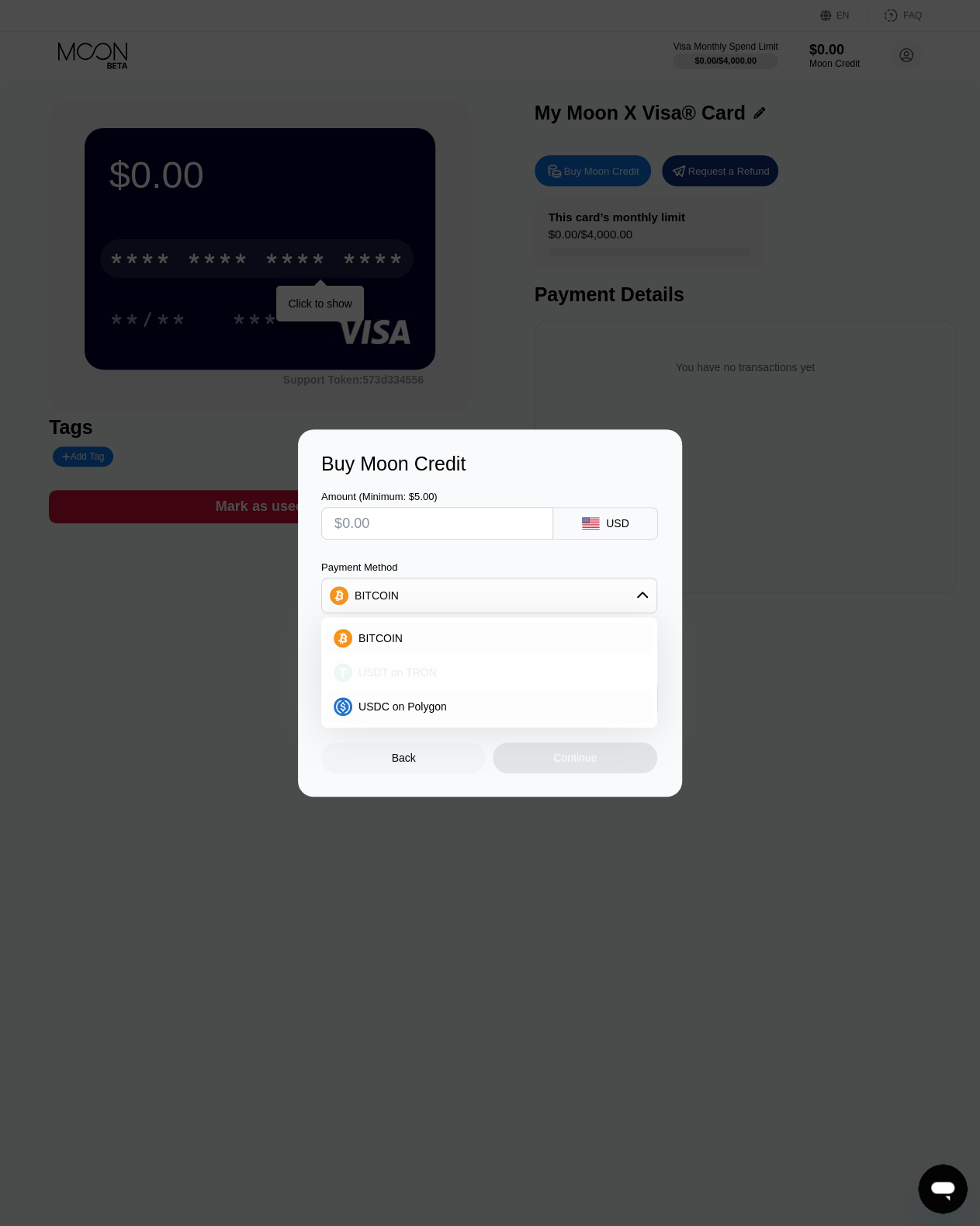
drag, startPoint x: 468, startPoint y: 665, endPoint x: 467, endPoint y: 623, distance: 42.0
click at [468, 666] on div "USDT on TRON" at bounding box center [499, 672] width 293 height 13
type input "0.00"
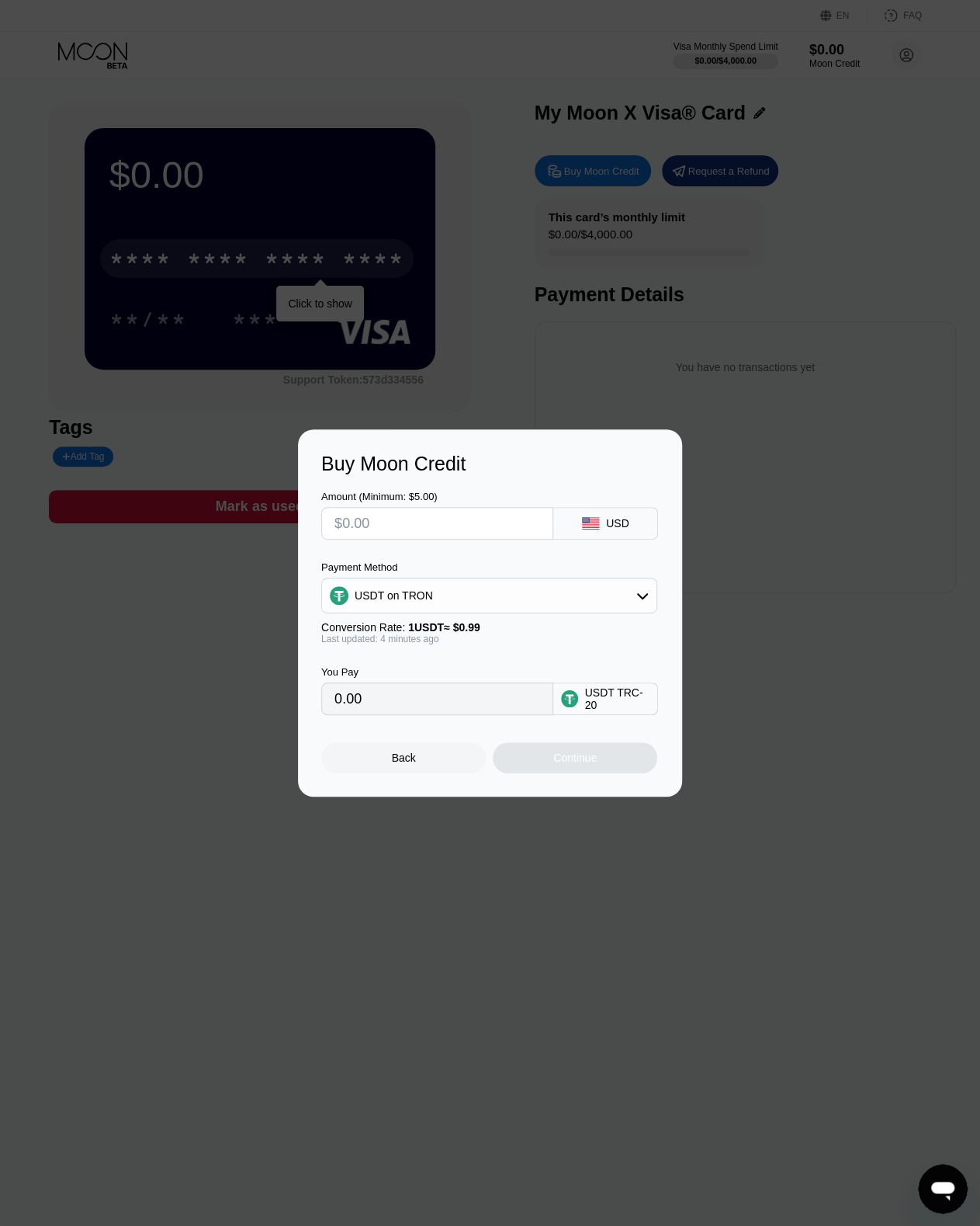
click at [444, 511] on input "text" at bounding box center [438, 523] width 206 height 31
type input "$5"
type input "5.05"
type input "$5"
click at [510, 661] on div "You Pay 5.05 USDT TRC-20" at bounding box center [490, 680] width 337 height 70
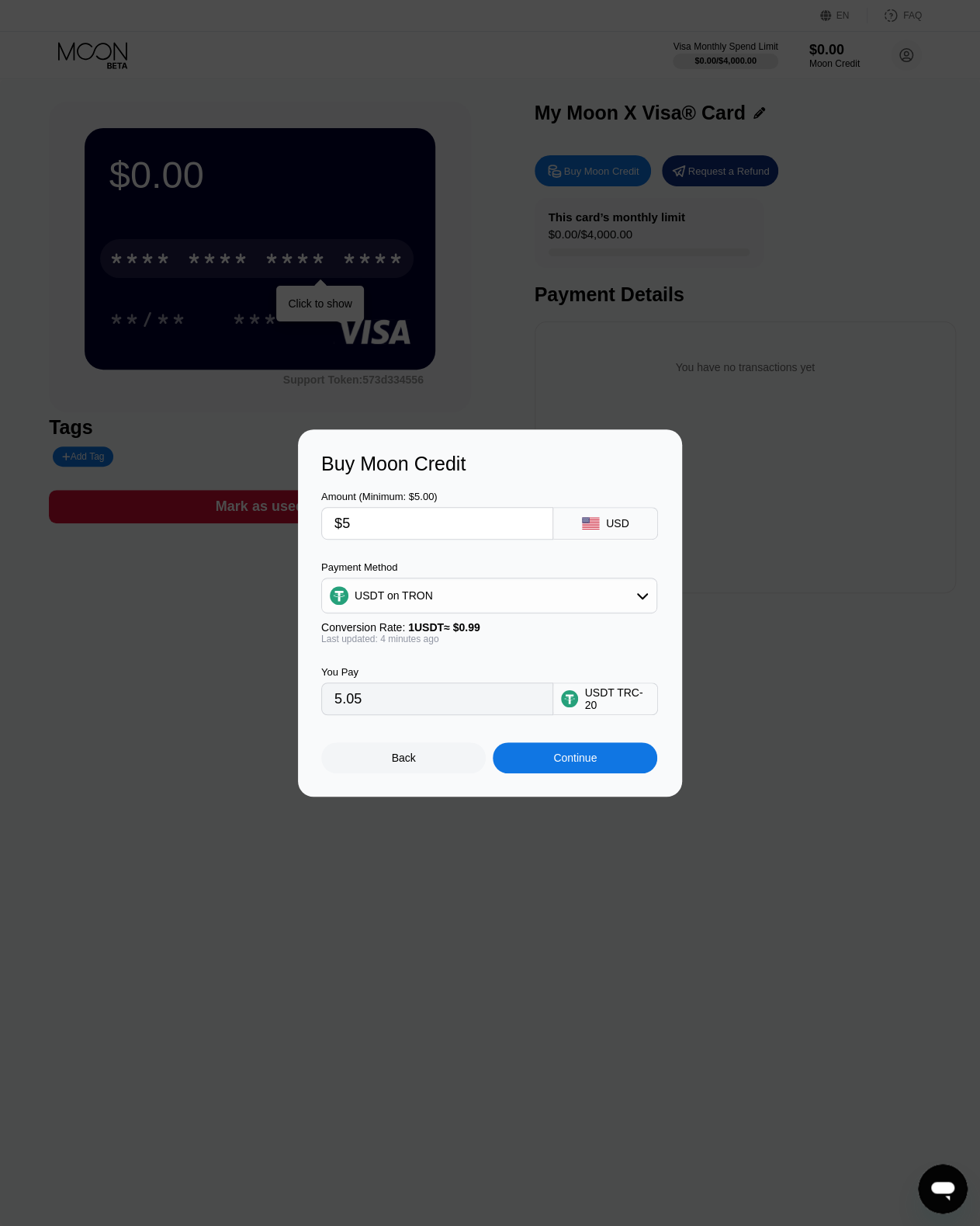
drag, startPoint x: 649, startPoint y: 608, endPoint x: 649, endPoint y: 596, distance: 12.0
click at [649, 608] on div "USDT on TRON" at bounding box center [490, 595] width 335 height 31
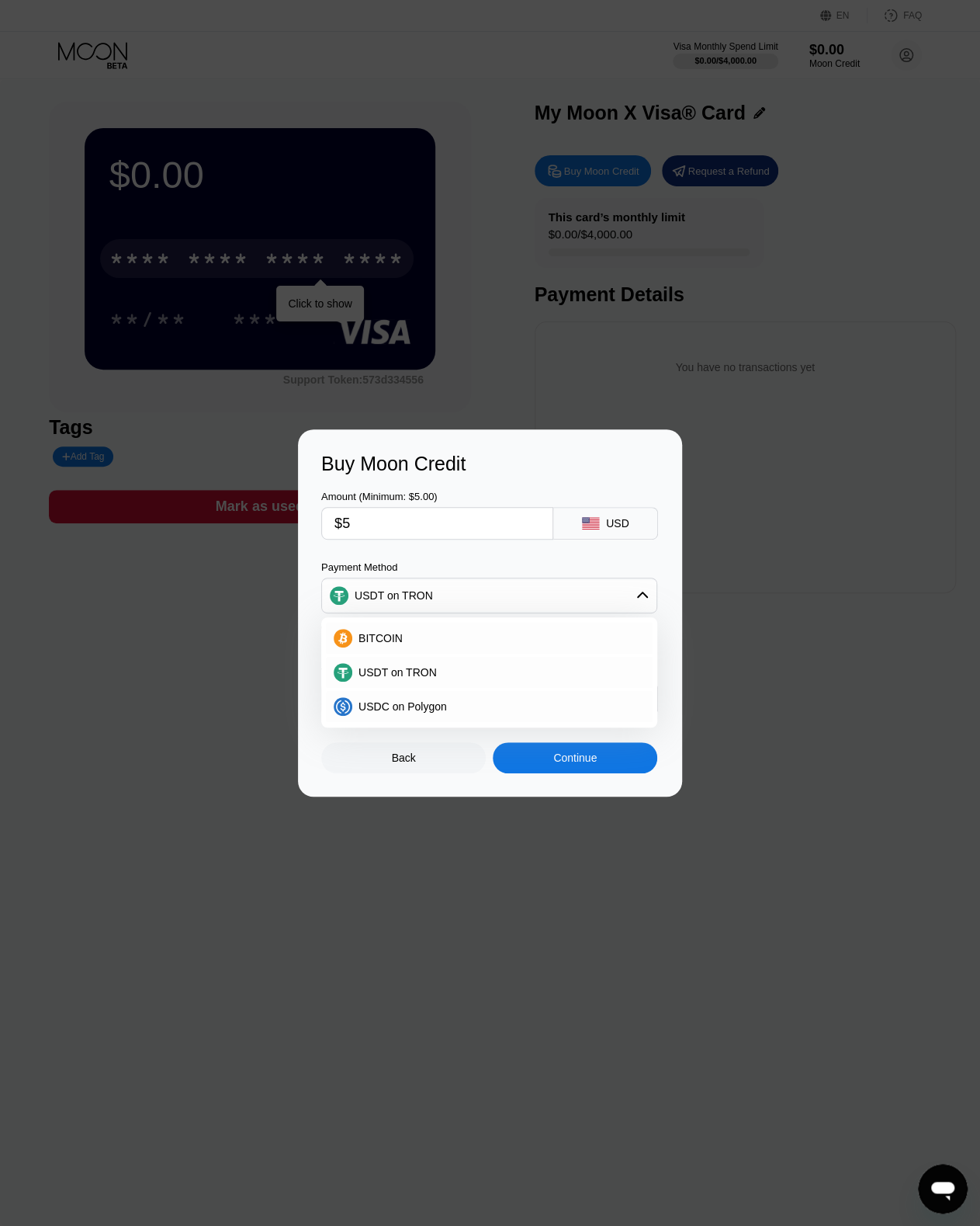
click at [663, 560] on div "Buy Moon Credit Amount (Minimum: $5.00) $5 USD Payment Method USDT on TRON BITC…" at bounding box center [490, 613] width 384 height 367
click at [608, 771] on div "Continue" at bounding box center [575, 757] width 165 height 31
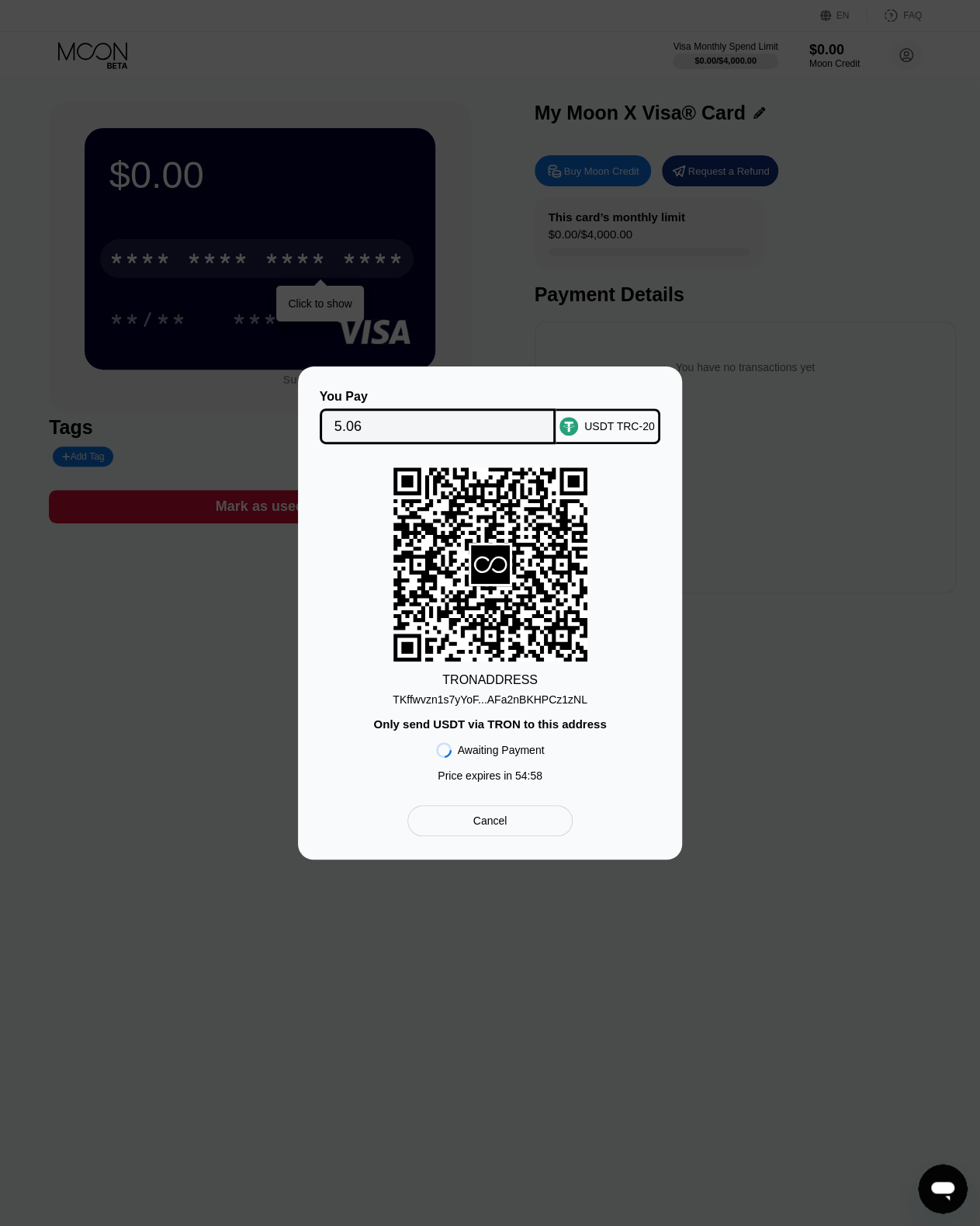
click at [630, 706] on div "TRON ADDRESS TKffwvzn1s7yYoF...AFa2nBKHPCz1zNL Only send USDT via TRON to this …" at bounding box center [490, 628] width 337 height 322
click at [517, 568] on rect at bounding box center [490, 564] width 194 height 194
click at [408, 584] on rect at bounding box center [490, 564] width 194 height 194
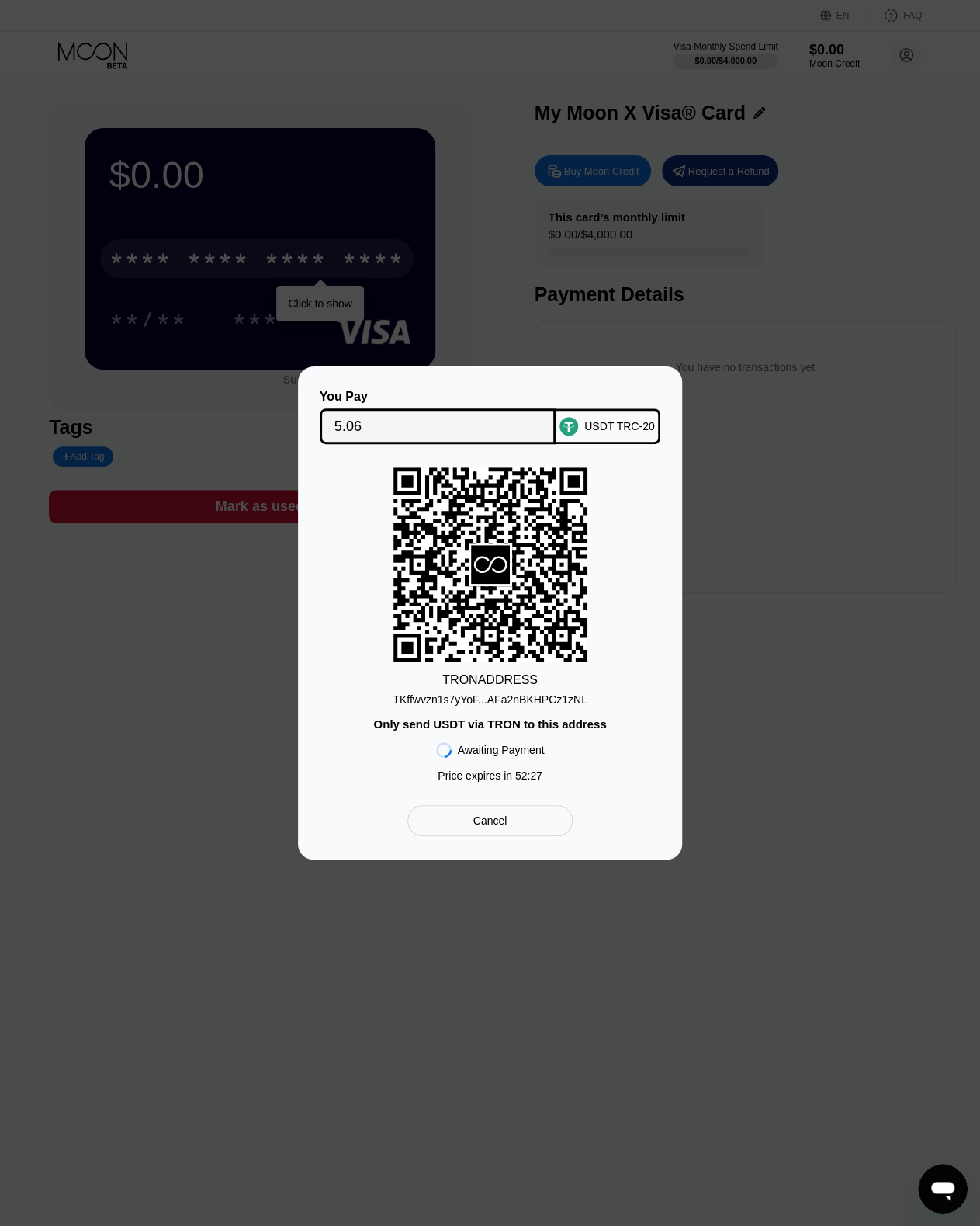
click at [552, 573] on rect at bounding box center [490, 564] width 194 height 194
click at [635, 674] on div "TRON ADDRESS TKffwvzn1s7yYoF...AFa2nBKHPCz1zNL Only send USDT via TRON to this …" at bounding box center [490, 628] width 337 height 322
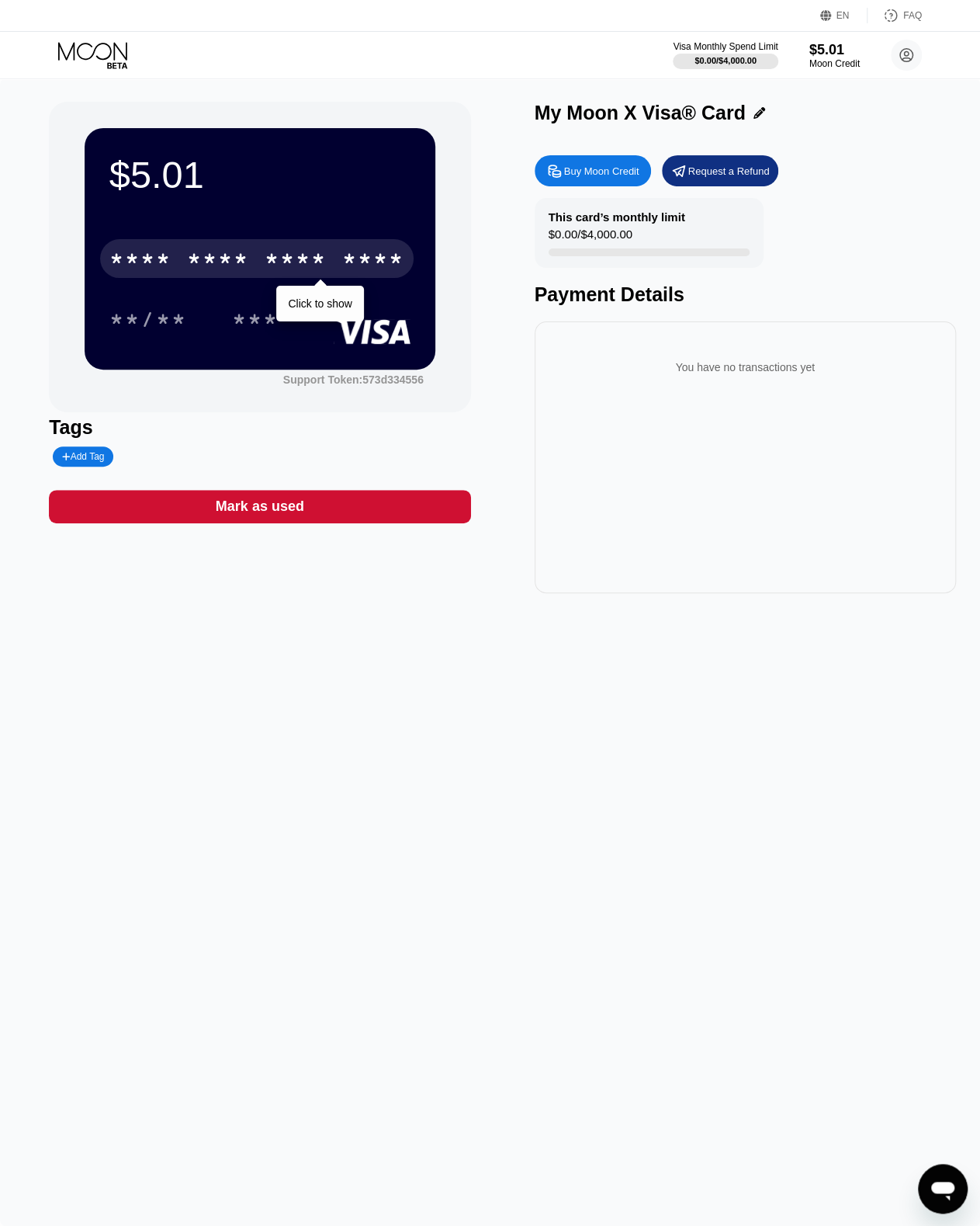
click at [284, 273] on div "* * * *" at bounding box center [295, 261] width 62 height 25
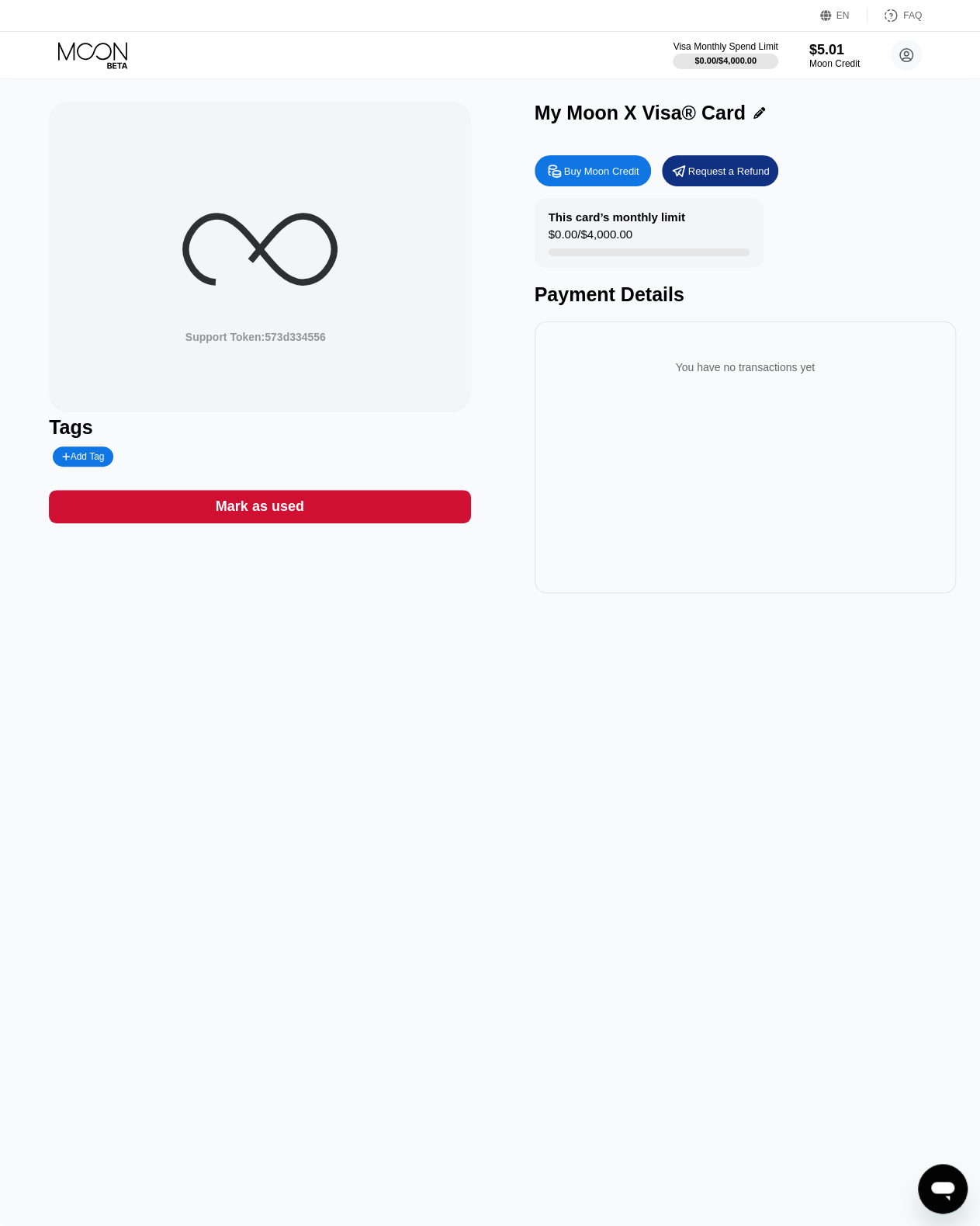
click at [488, 369] on div "Support Token: 573d334556 Tags Add Tag Mark as used My Moon X Visa® Card Buy Mo…" at bounding box center [490, 347] width 883 height 491
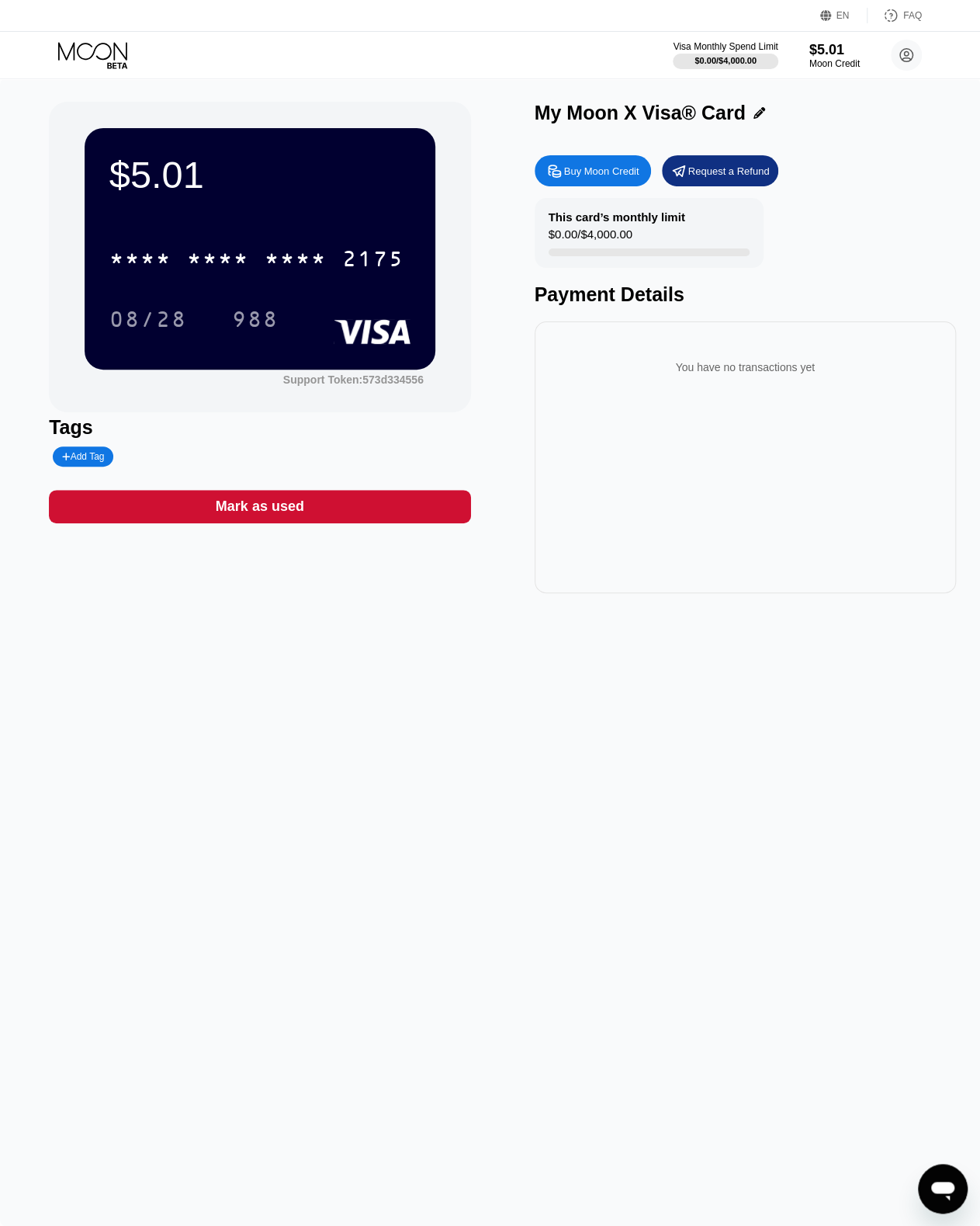
click at [269, 239] on div "* * * * * * * * * * * * 2175" at bounding box center [260, 254] width 301 height 53
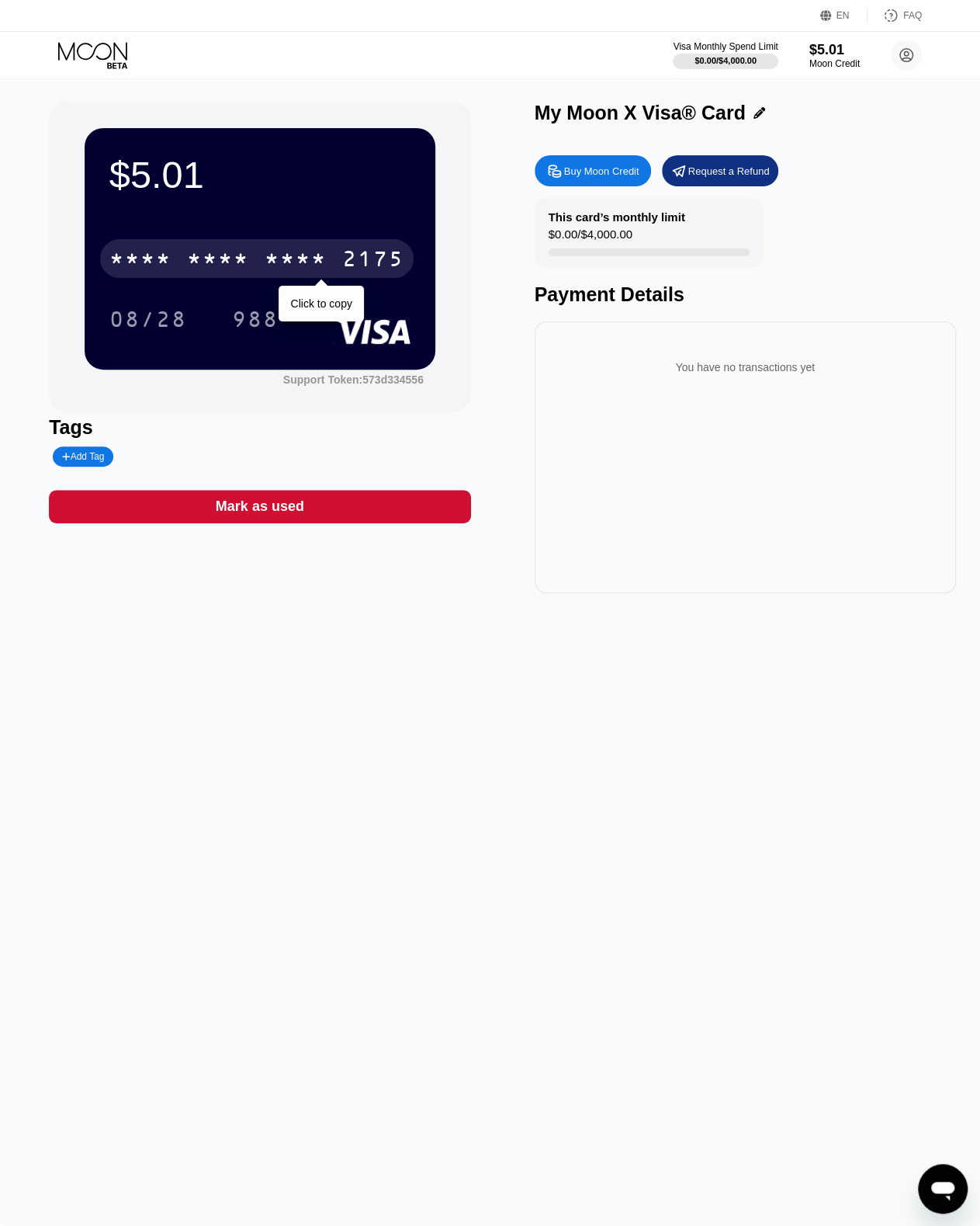
click at [275, 257] on div "* * * *" at bounding box center [295, 261] width 62 height 25
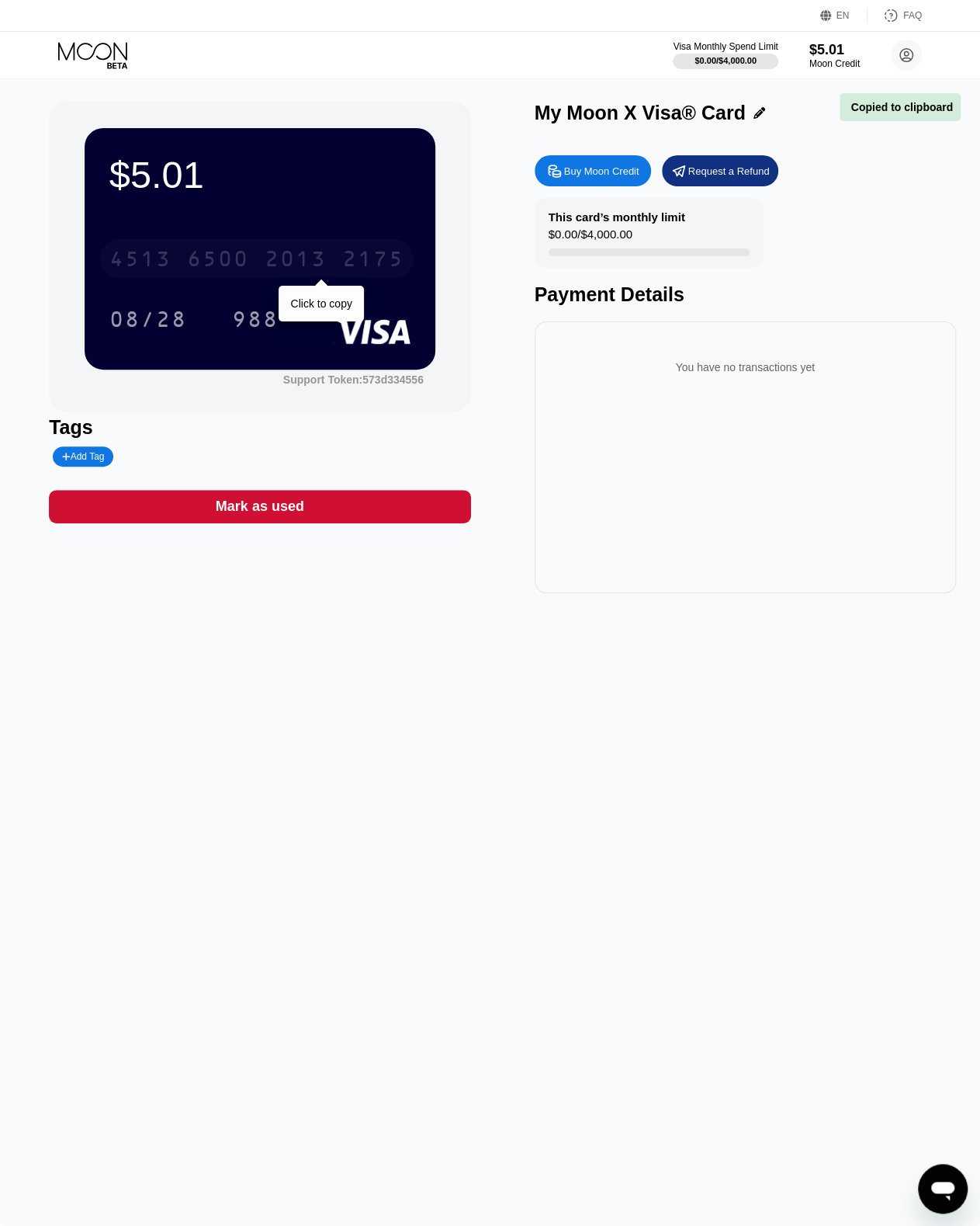
click at [261, 263] on div "4513 6500 2013 2175" at bounding box center [257, 259] width 314 height 38
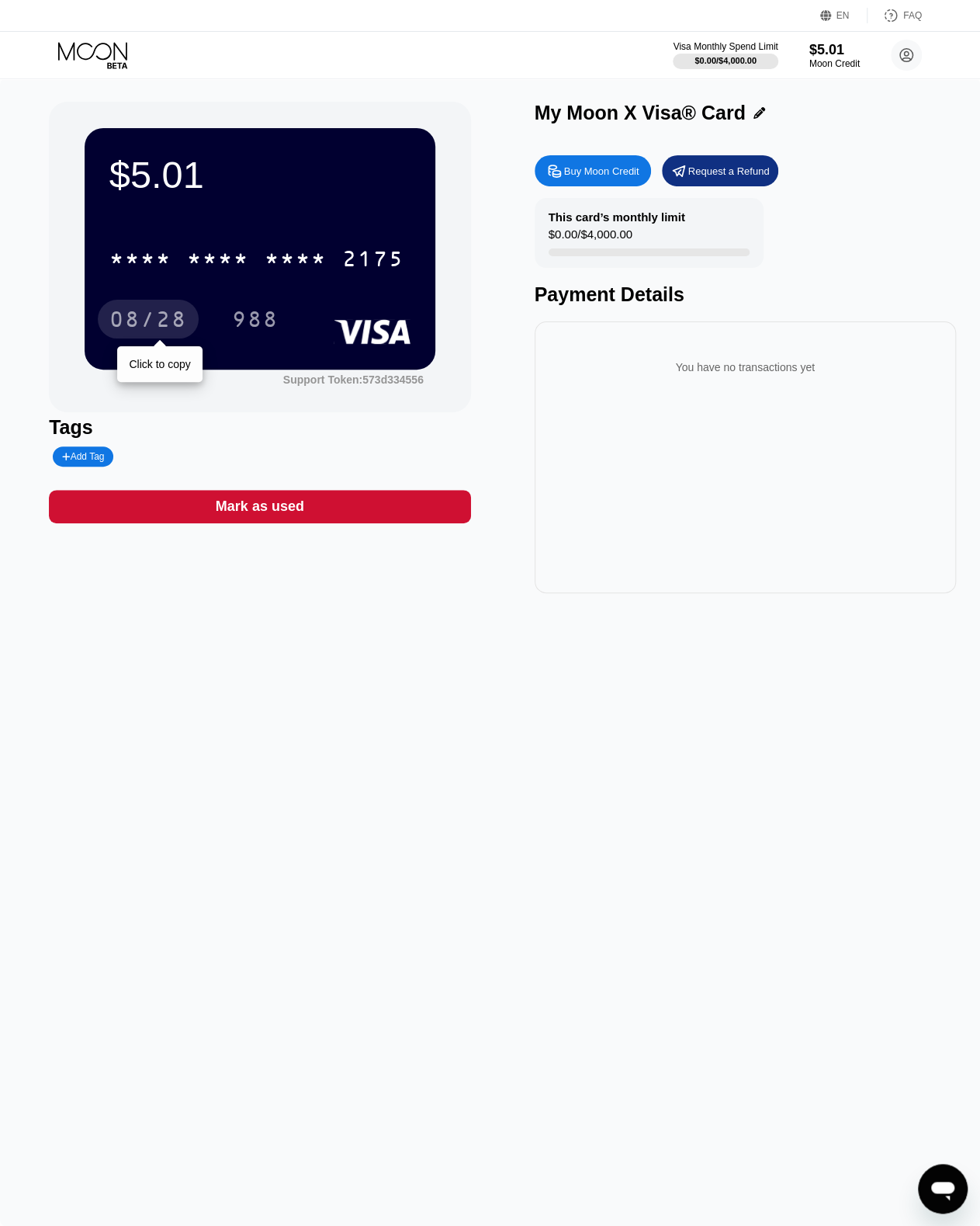
click at [147, 317] on div "08/28" at bounding box center [148, 321] width 78 height 25
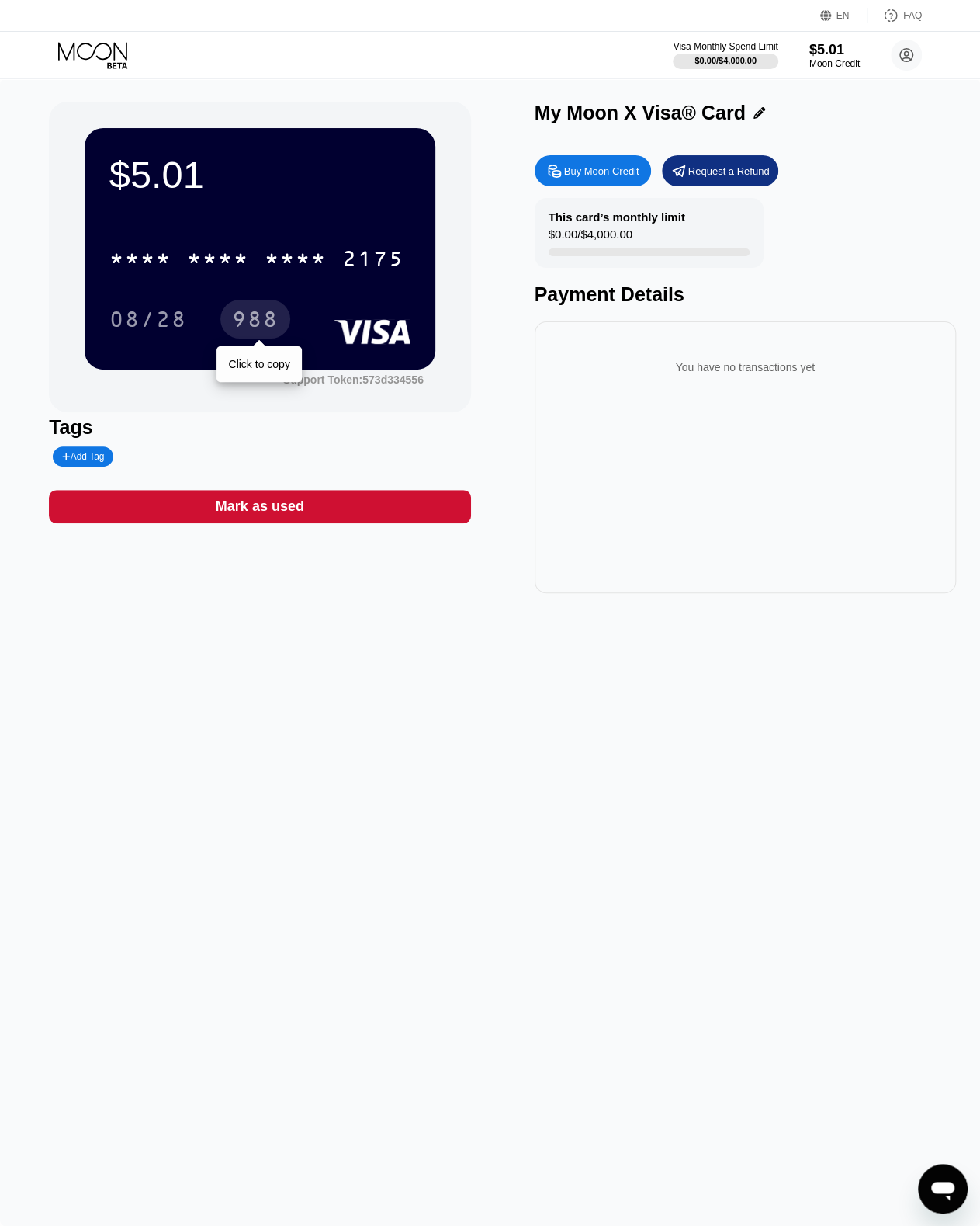
click at [264, 313] on div "988" at bounding box center [255, 321] width 47 height 25
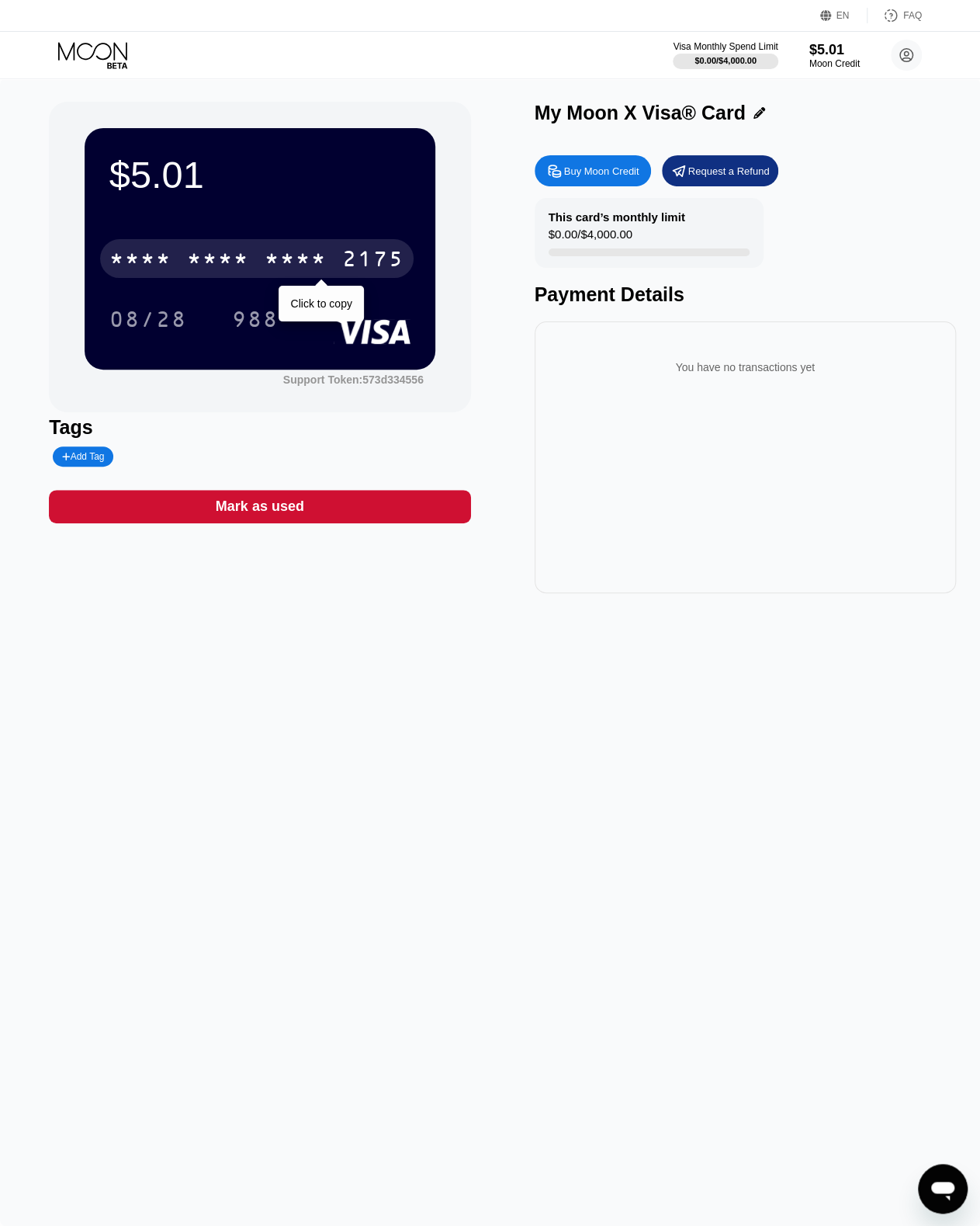
click at [187, 259] on div "* * * *" at bounding box center [218, 261] width 62 height 25
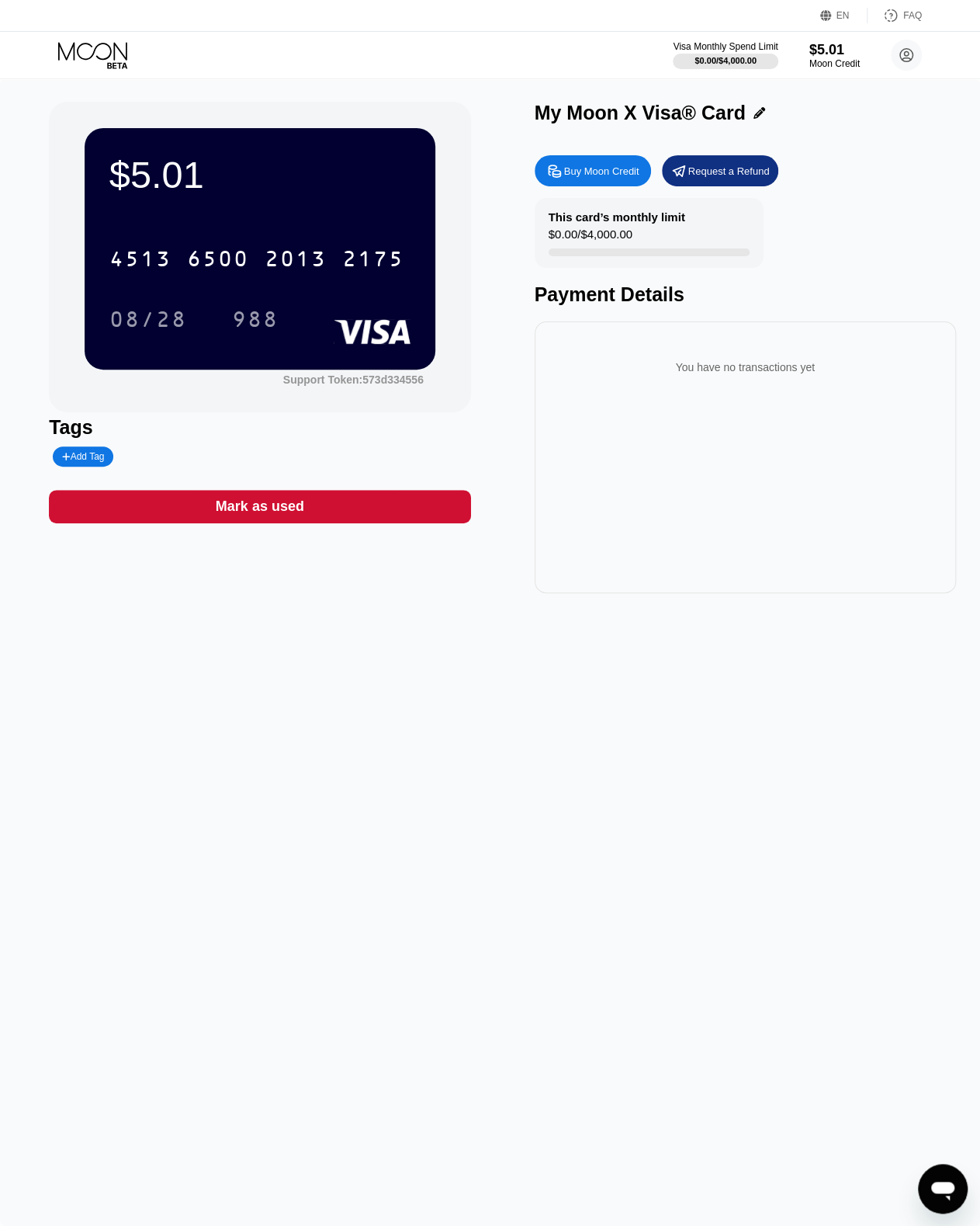
click at [699, 389] on div "You have no transactions yet" at bounding box center [746, 367] width 397 height 44
click at [649, 380] on div "You have no transactions yet" at bounding box center [746, 367] width 397 height 44
click at [290, 221] on div "$5.01 * * * * * * * * * * * * 2175 08/28 988" at bounding box center [259, 249] width 351 height 241
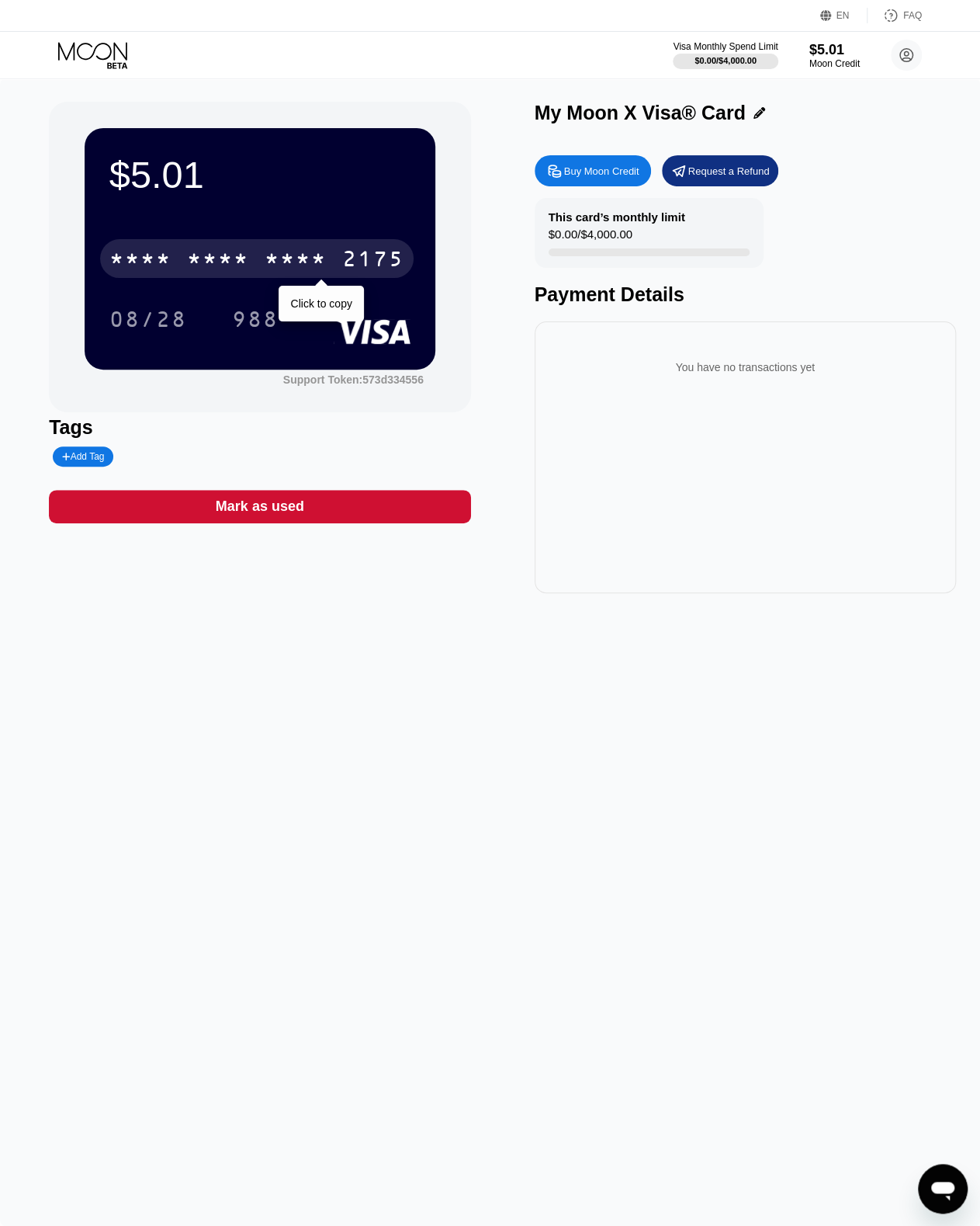
click at [273, 268] on div "* * * *" at bounding box center [295, 261] width 62 height 25
drag, startPoint x: 269, startPoint y: 254, endPoint x: 250, endPoint y: 259, distance: 19.6
click at [269, 254] on div "2013" at bounding box center [295, 261] width 62 height 25
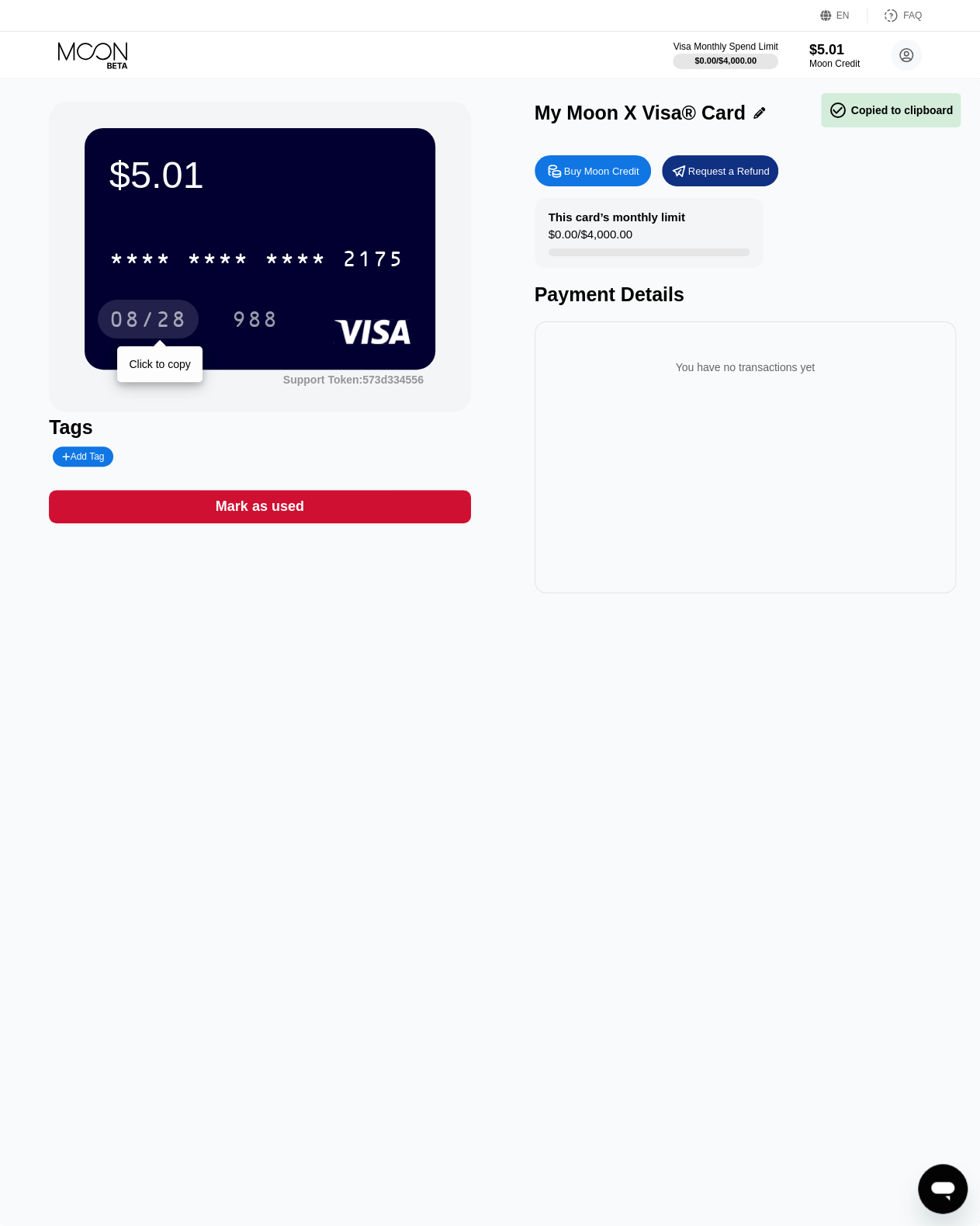
drag, startPoint x: 143, startPoint y: 322, endPoint x: 77, endPoint y: 328, distance: 66.3
click at [143, 322] on div "08/28" at bounding box center [148, 321] width 78 height 25
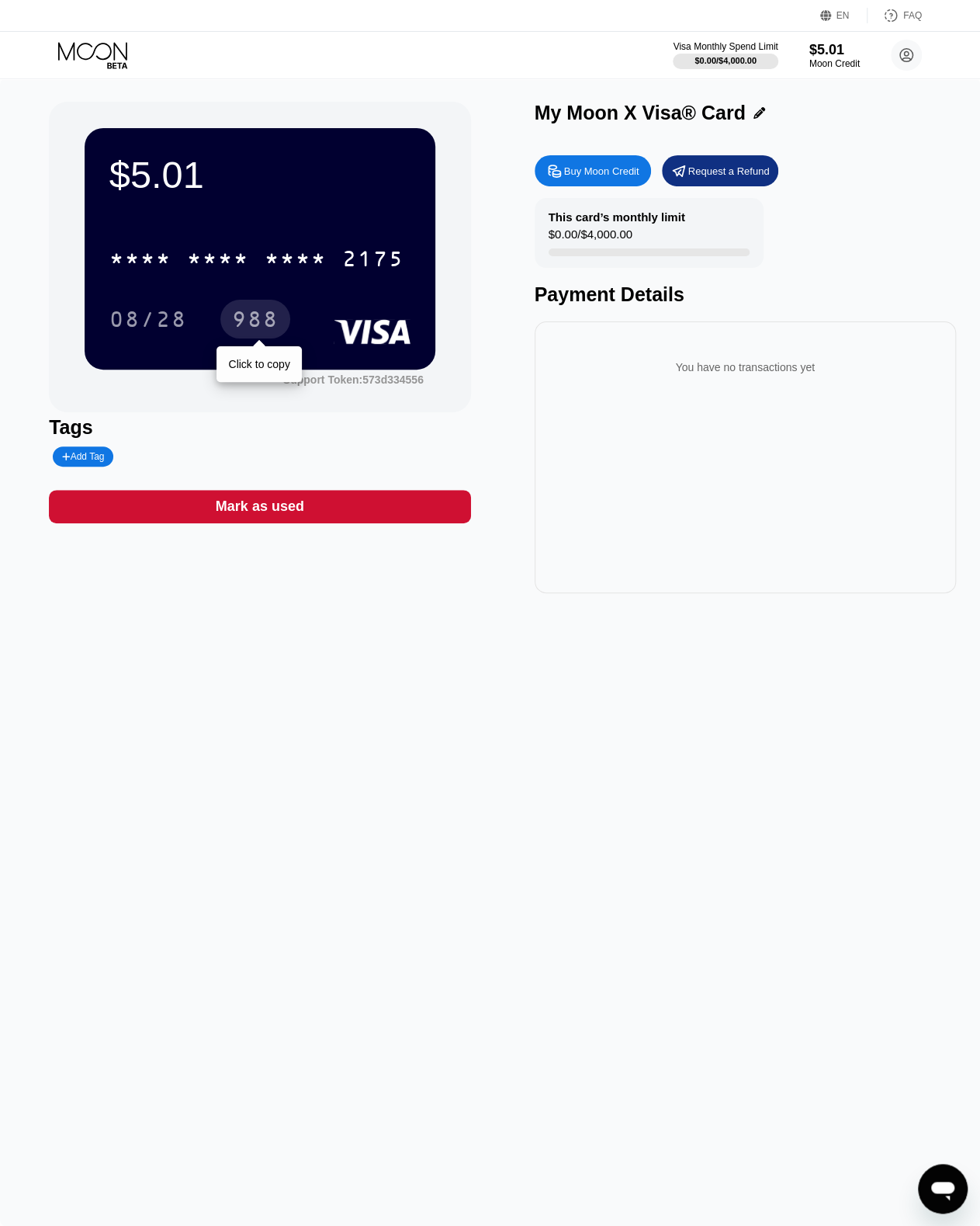
click at [256, 325] on div "988" at bounding box center [255, 321] width 47 height 25
click at [381, 51] on div "Visa Monthly Spend Limit $0.00 / $4,000.00 $5.01 Moon Credit [EMAIL_ADDRESS][DO…" at bounding box center [490, 55] width 980 height 47
